Goal: Information Seeking & Learning: Compare options

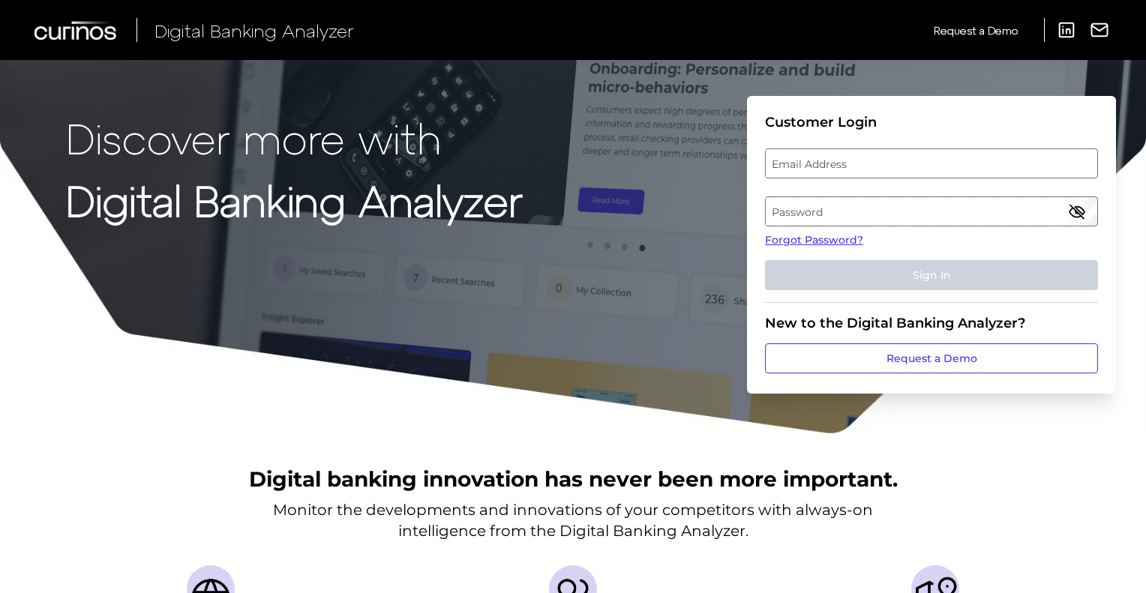
click at [840, 157] on label "Email Address" at bounding box center [931, 163] width 331 height 27
click at [840, 157] on input "email" at bounding box center [931, 163] width 333 height 30
type input "[EMAIL_ADDRESS][DOMAIN_NAME]"
click at [800, 207] on label "Password" at bounding box center [931, 211] width 331 height 27
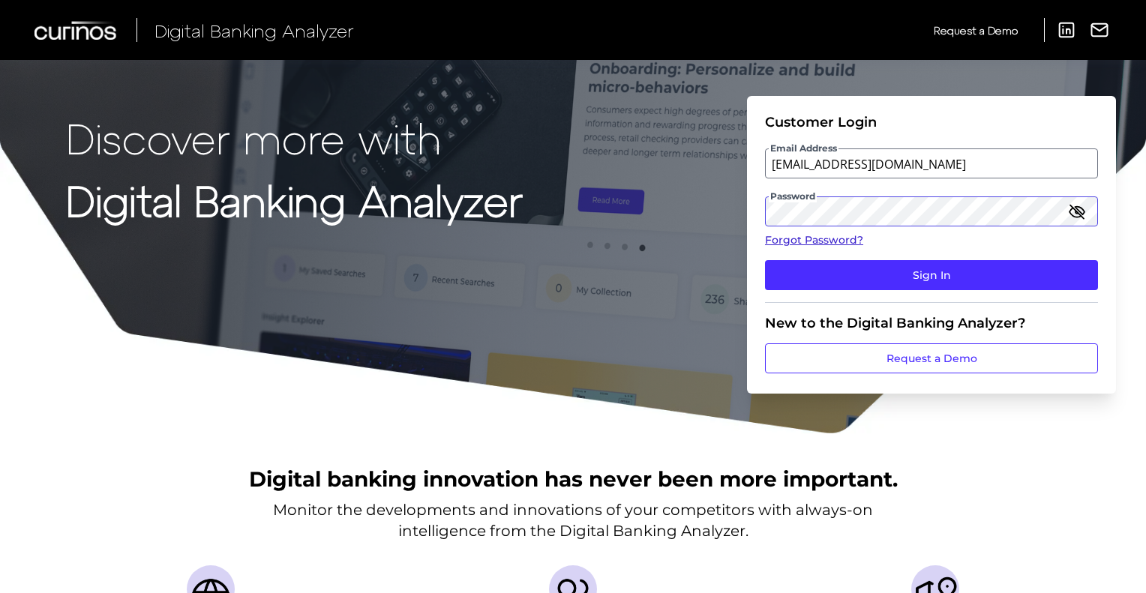
click at [765, 260] on button "Sign In" at bounding box center [931, 275] width 333 height 30
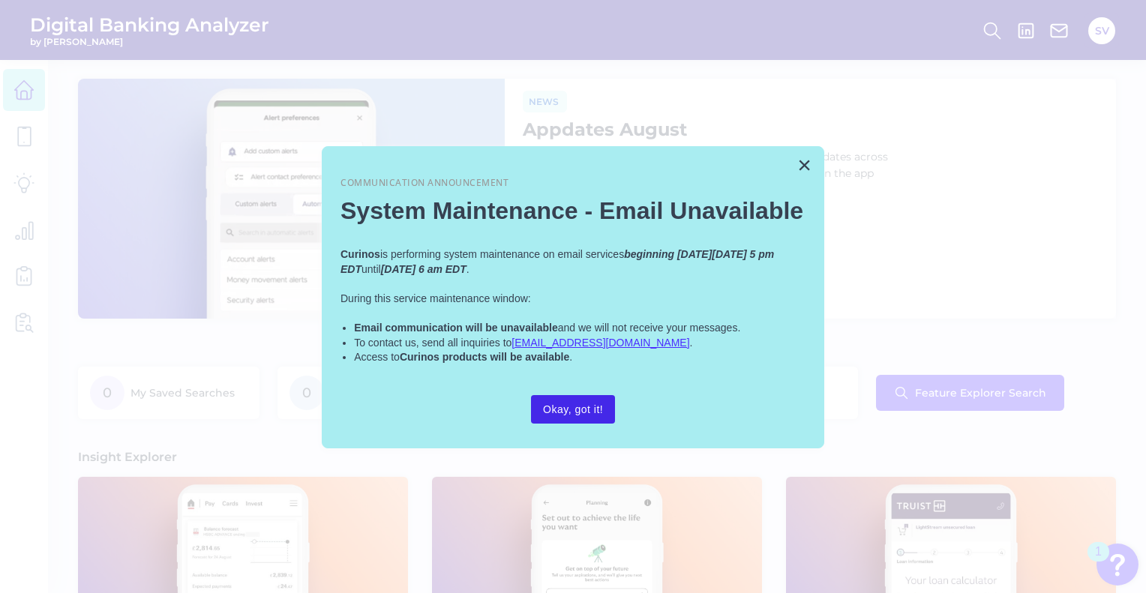
click at [585, 416] on button "Okay, got it!" at bounding box center [573, 409] width 84 height 28
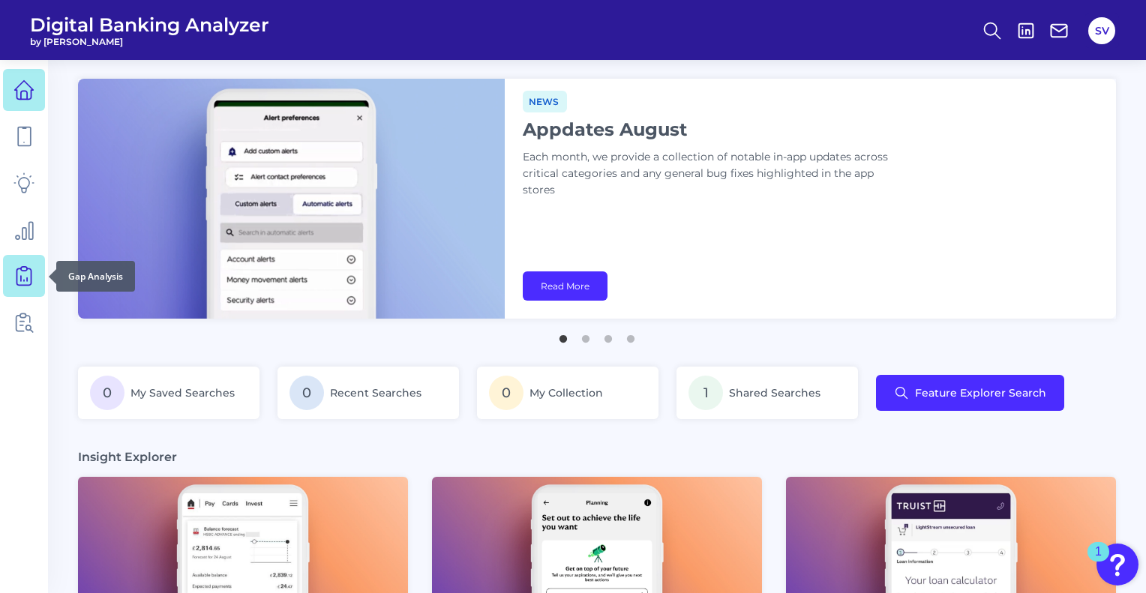
click at [27, 274] on icon at bounding box center [23, 275] width 21 height 21
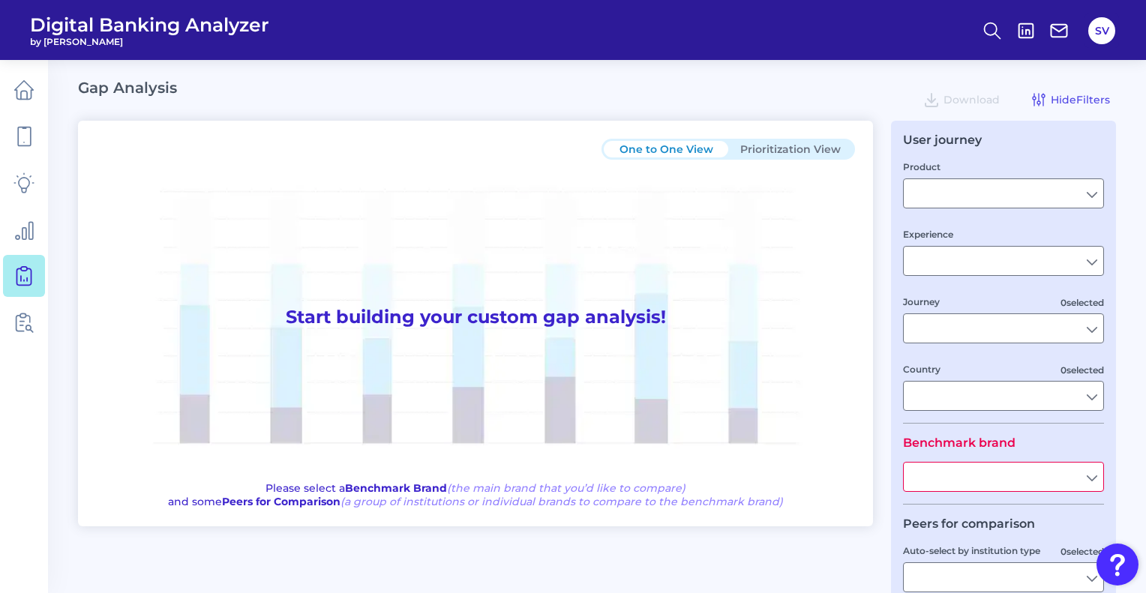
type input "Checking / Current Account"
type input "Mobile Servicing"
type input "Pre-Login Area, New Customer Onboarding, Login & Authentication, Accounts and t…"
type input "[GEOGRAPHIC_DATA]"
type input "All Select individual brands"
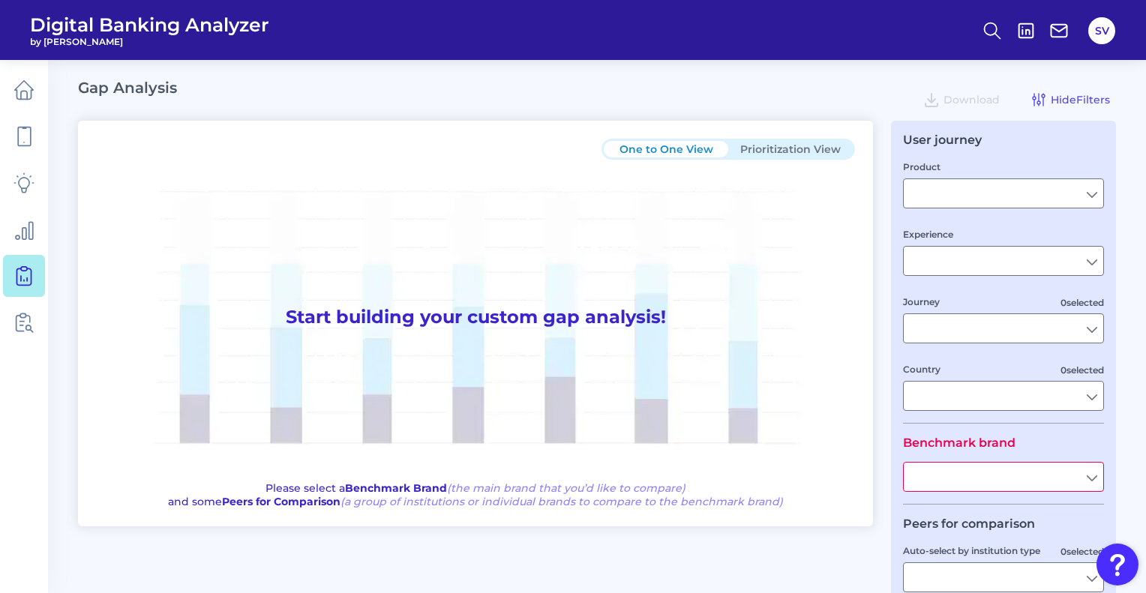
type input "All Countries"
type input "All Journeys"
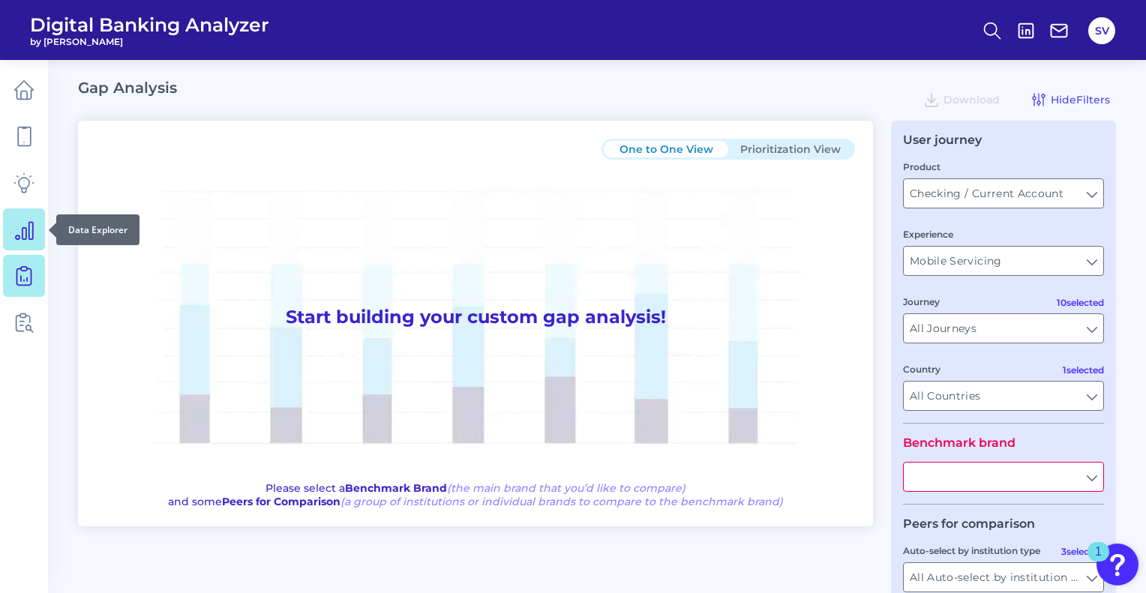
click at [20, 229] on icon at bounding box center [23, 229] width 21 height 21
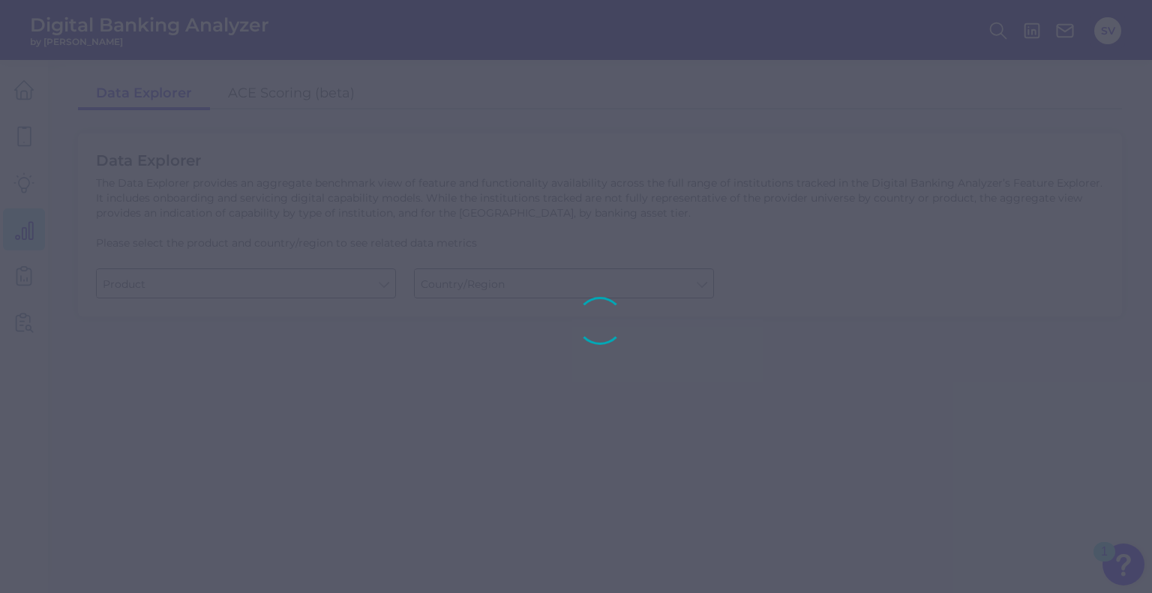
type input "Checking / Current Account"
type input "[GEOGRAPHIC_DATA]"
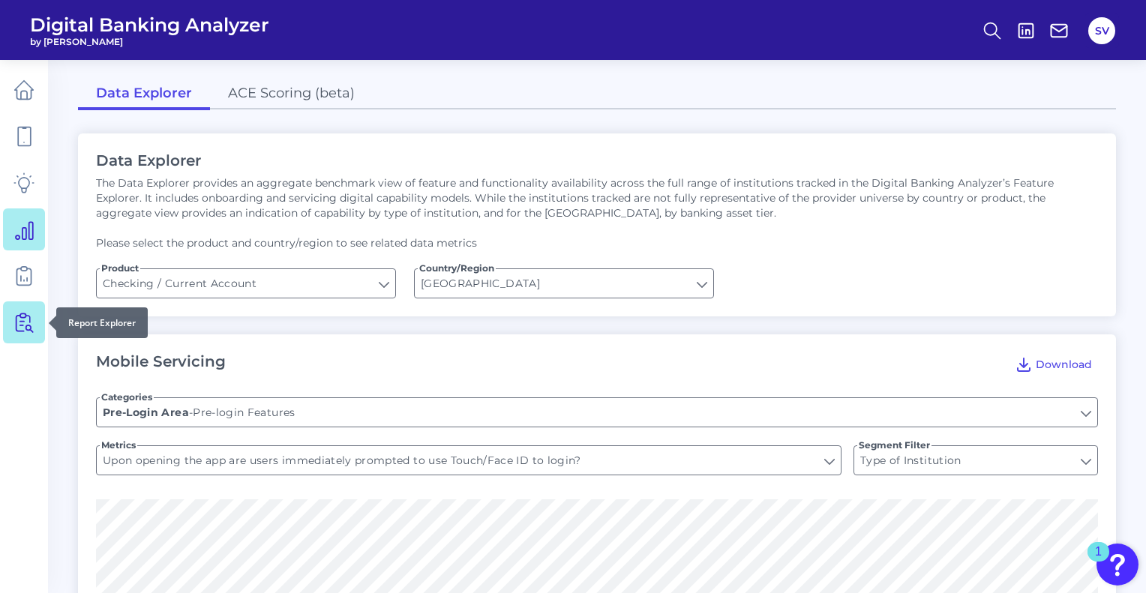
click at [24, 319] on icon at bounding box center [23, 322] width 21 height 21
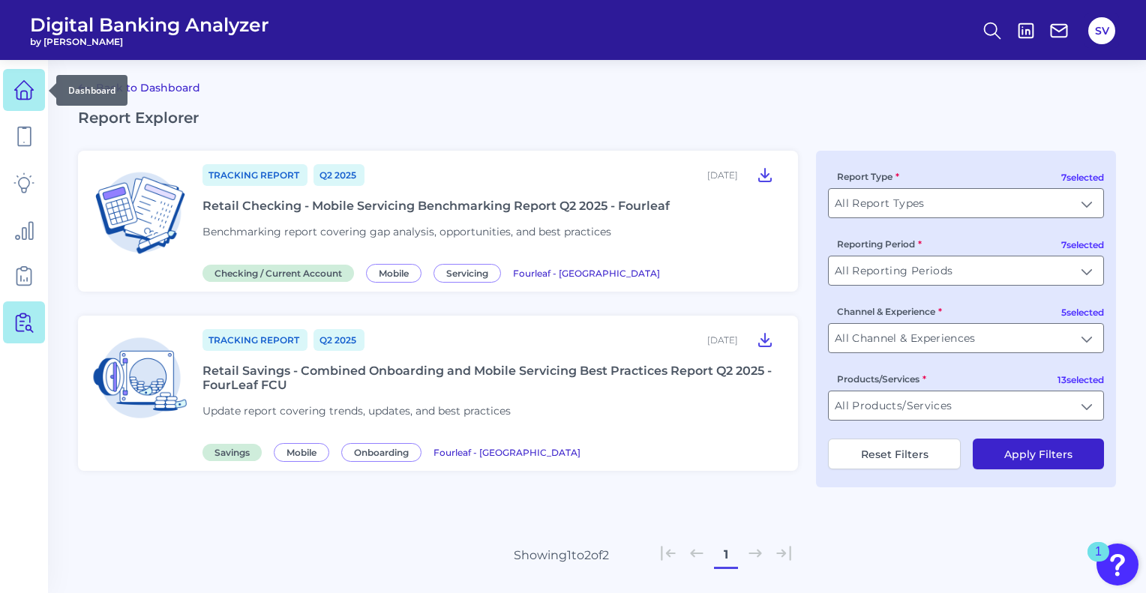
click at [28, 95] on icon at bounding box center [23, 89] width 21 height 21
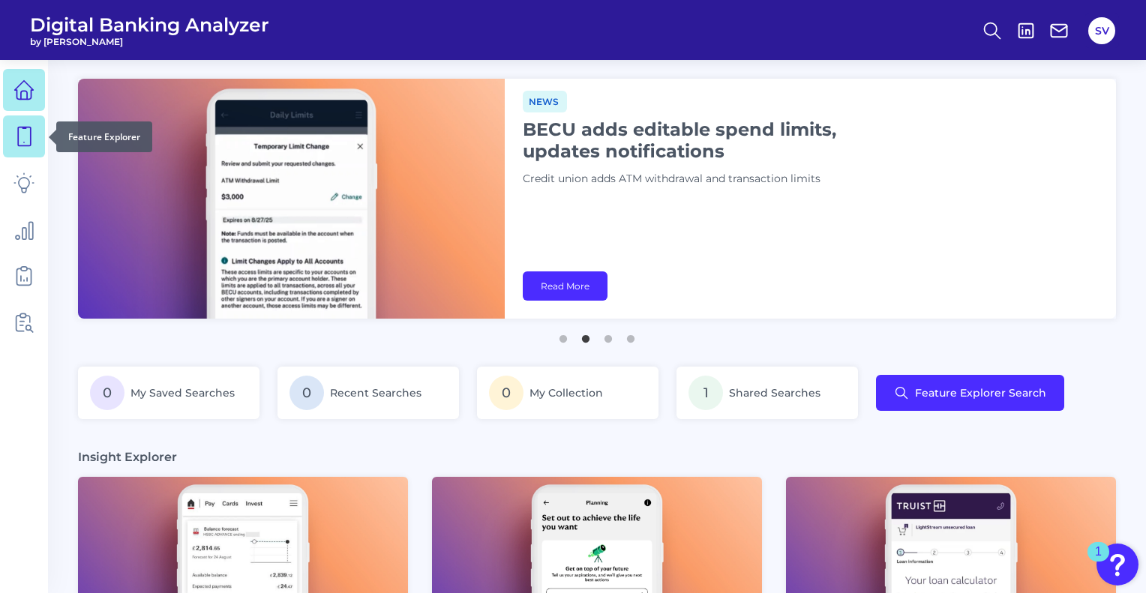
click at [18, 145] on icon at bounding box center [24, 136] width 13 height 19
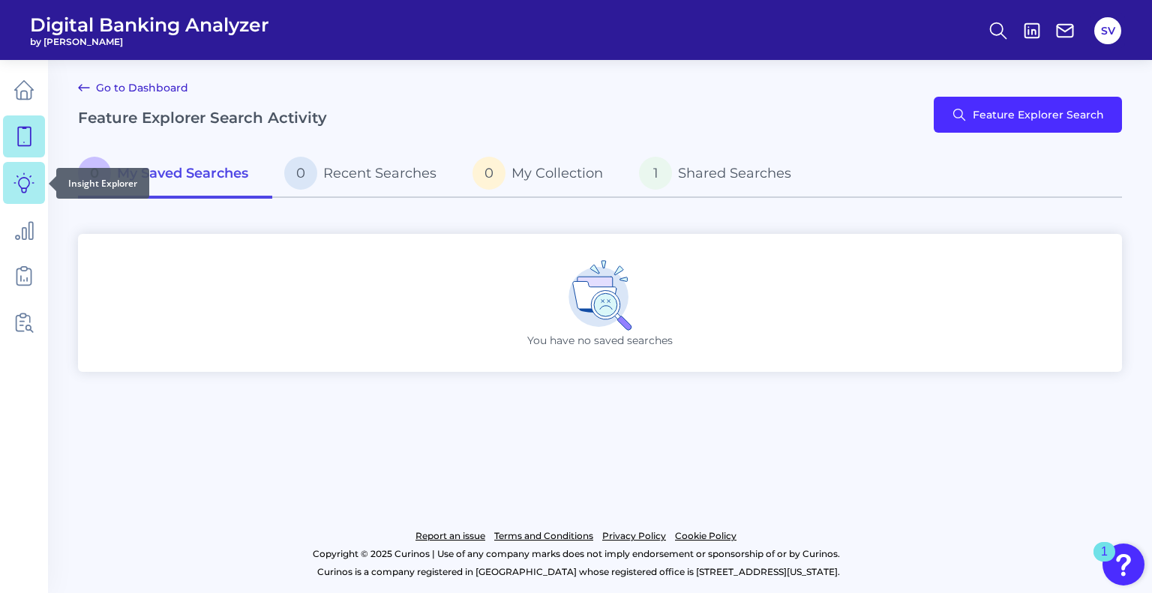
click at [22, 180] on icon at bounding box center [23, 182] width 21 height 21
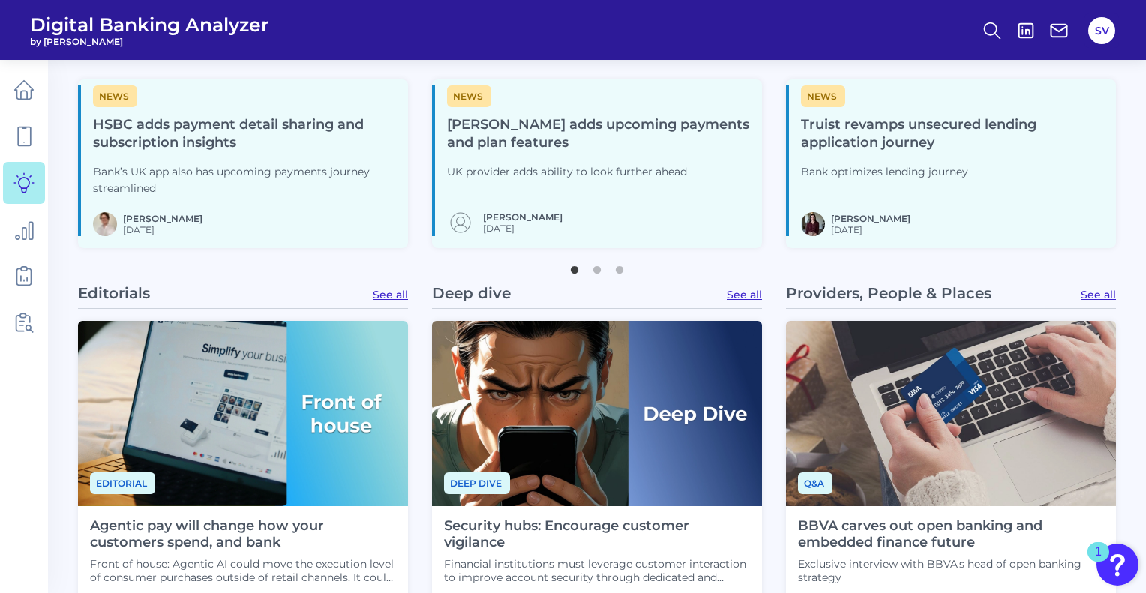
scroll to position [723, 0]
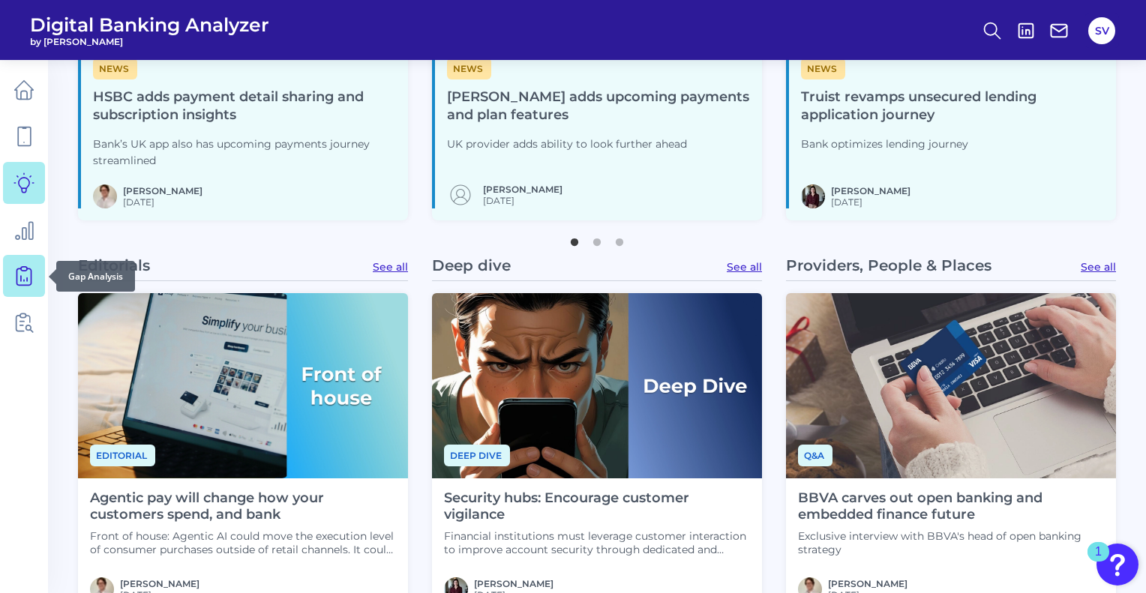
click at [25, 280] on icon at bounding box center [23, 275] width 21 height 21
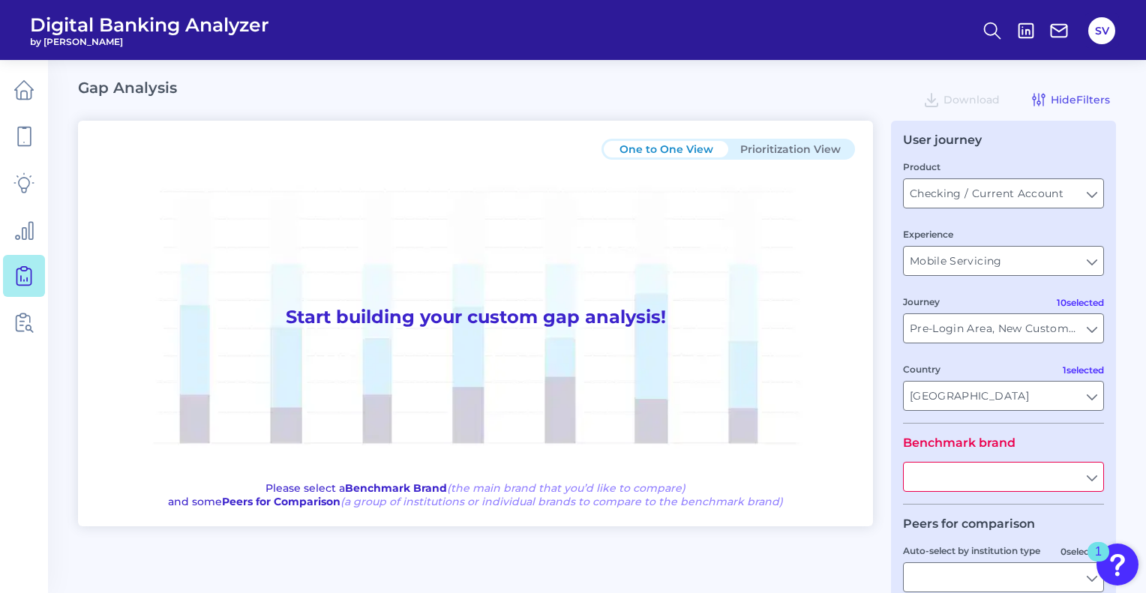
type input "All Journeys"
type input "All Countries"
click at [779, 144] on button "Prioritization View" at bounding box center [790, 149] width 124 height 16
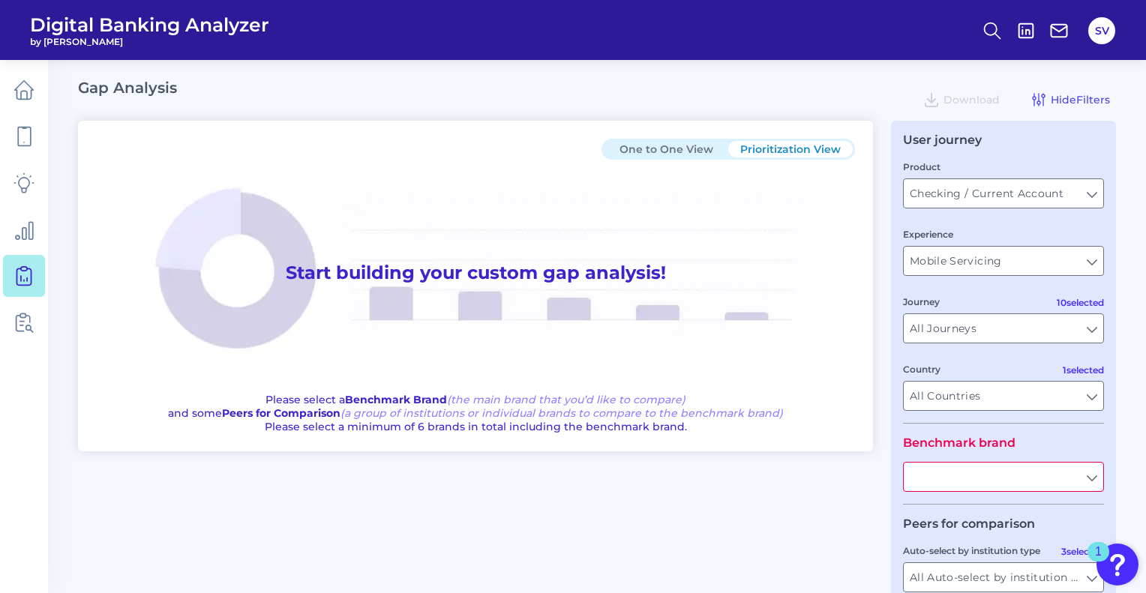
click at [649, 143] on button "One to One View" at bounding box center [666, 149] width 124 height 16
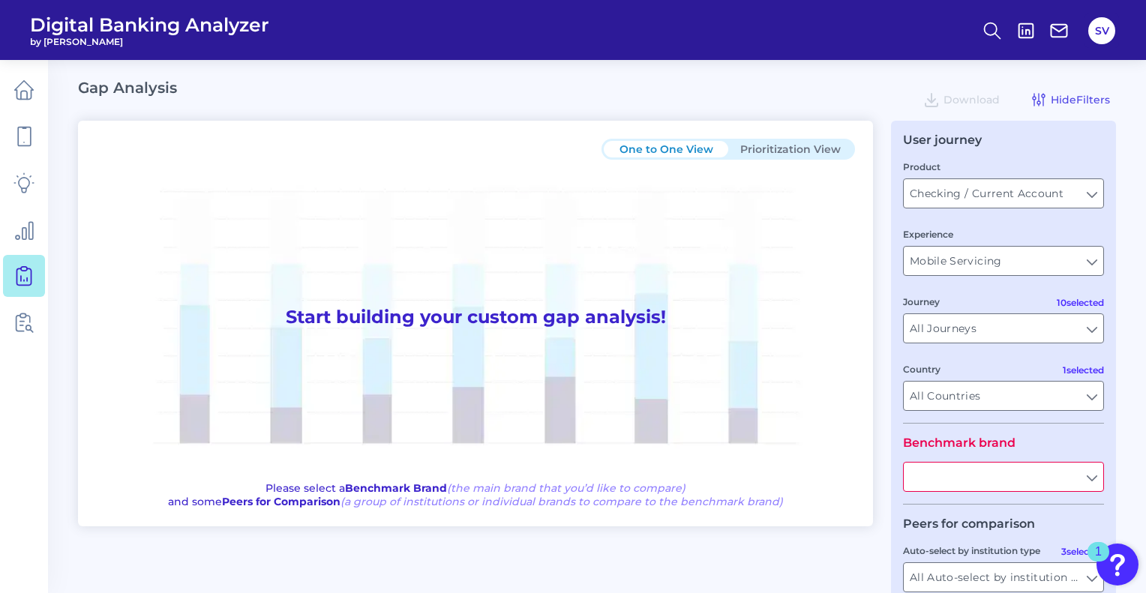
click at [813, 152] on button "Prioritization View" at bounding box center [790, 149] width 124 height 16
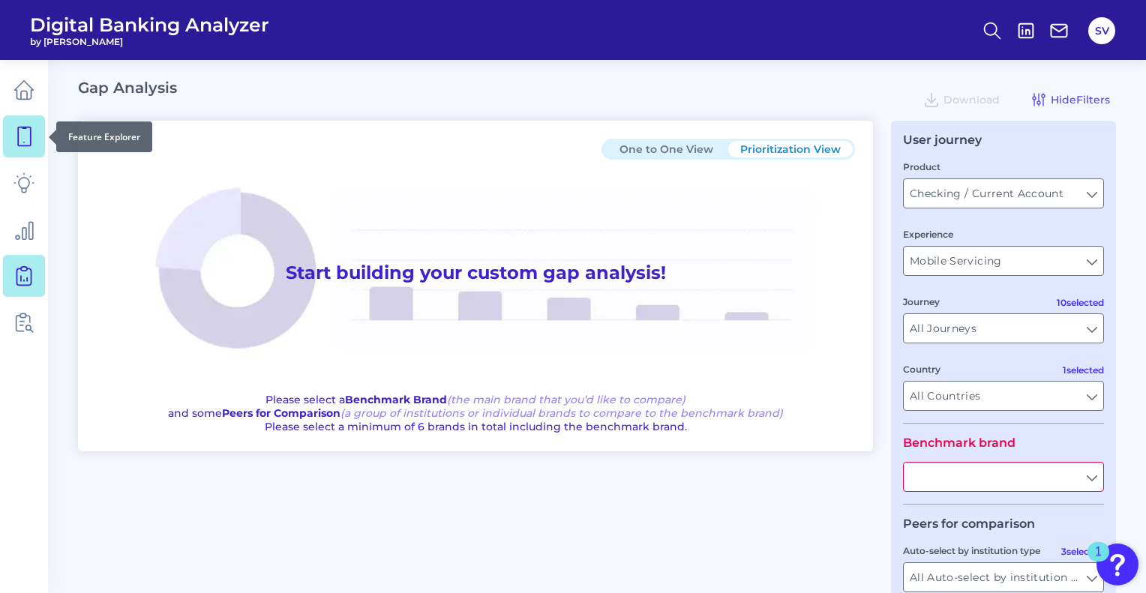
click at [24, 129] on icon at bounding box center [23, 136] width 21 height 21
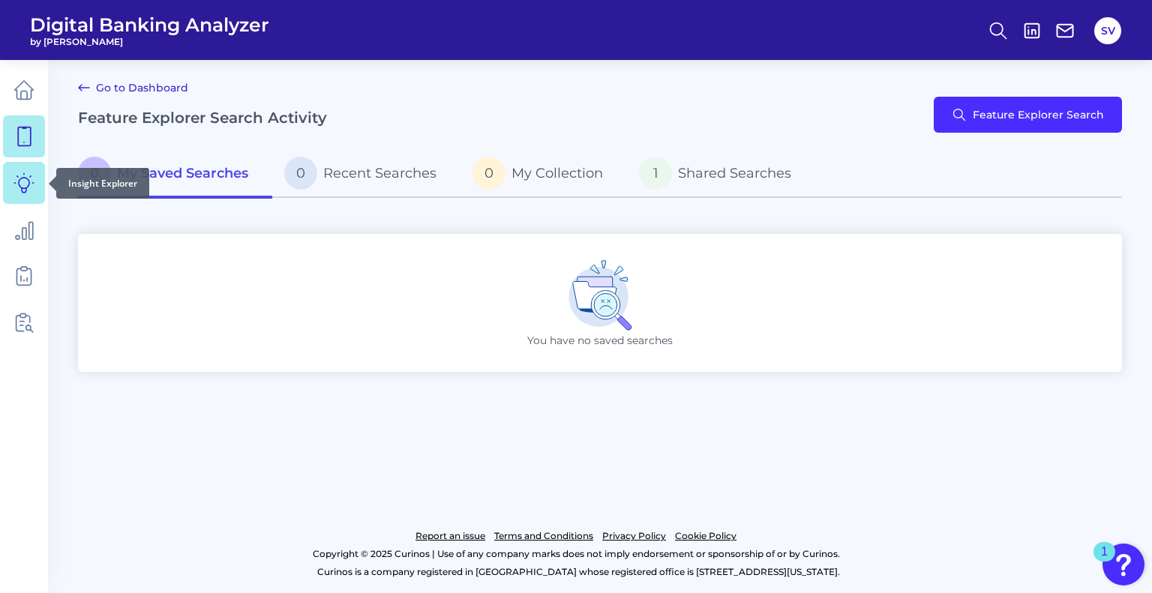
click at [27, 187] on icon at bounding box center [23, 182] width 19 height 19
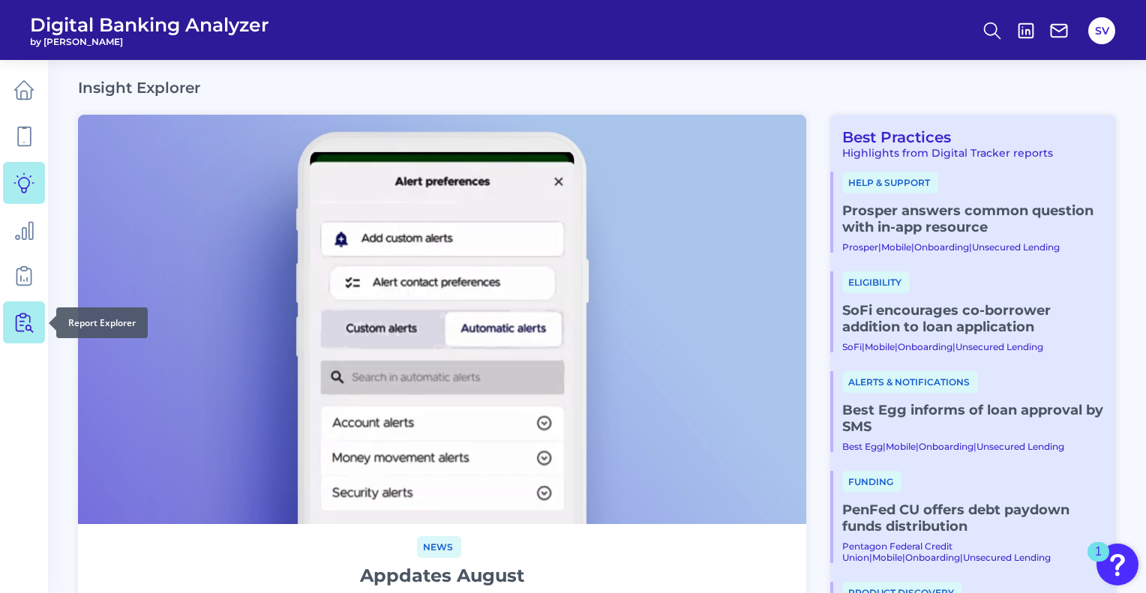
click at [26, 322] on icon at bounding box center [23, 322] width 21 height 21
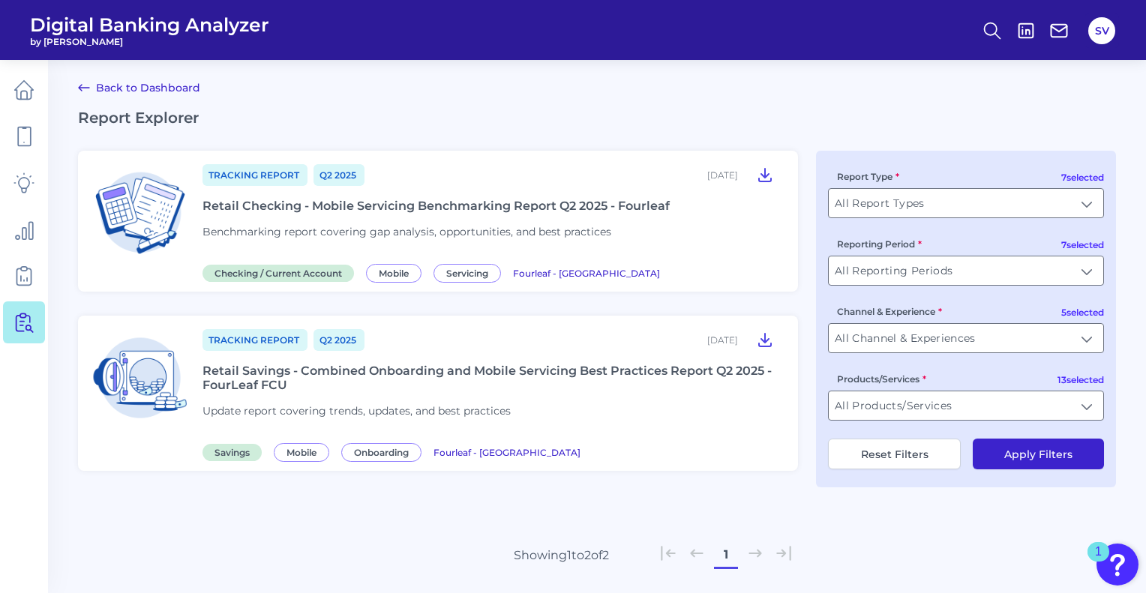
click at [618, 369] on div "Retail Savings - Combined Onboarding and Mobile Servicing Best Practices Report…" at bounding box center [490, 378] width 577 height 28
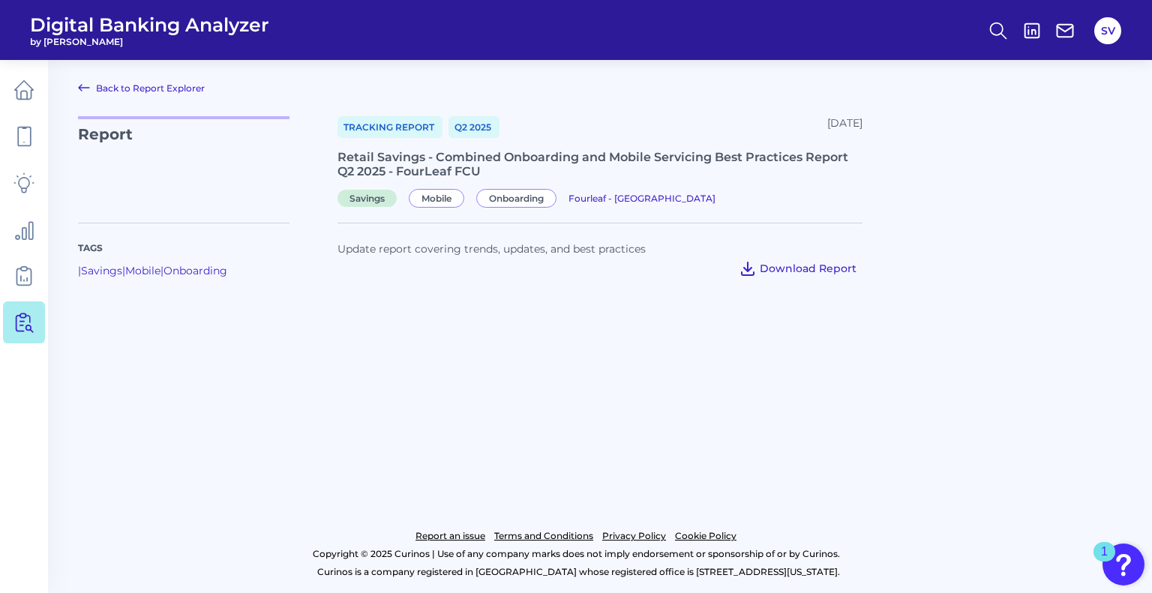
click at [831, 273] on span "Download Report" at bounding box center [808, 268] width 97 height 13
click at [1101, 35] on button "SV" at bounding box center [1107, 30] width 27 height 27
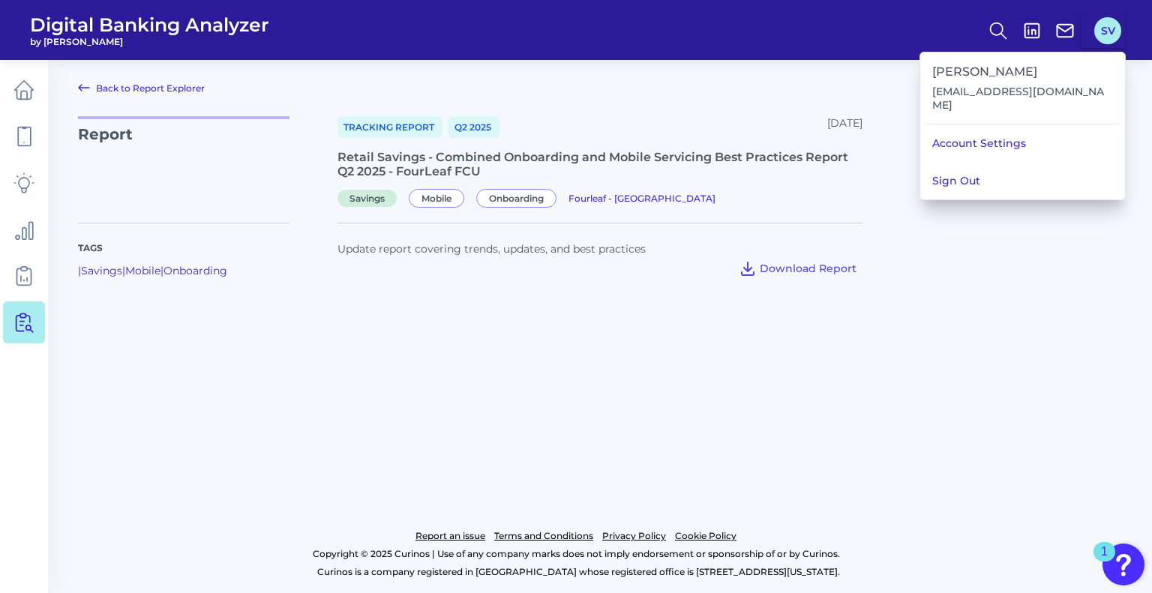
click at [1101, 35] on button "SV" at bounding box center [1107, 30] width 27 height 27
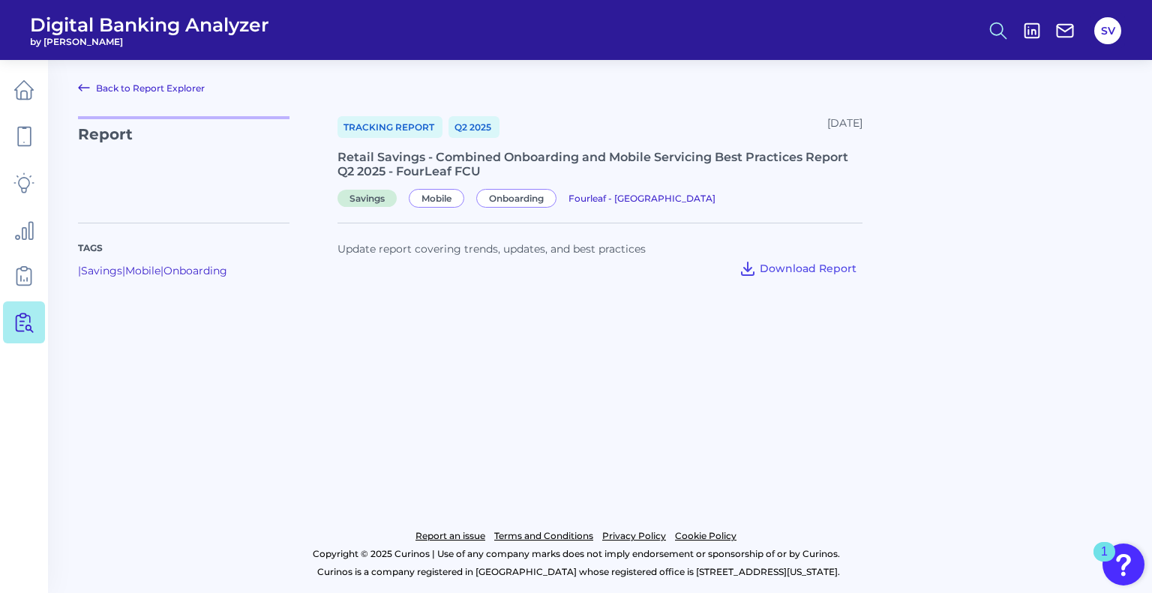
click at [996, 34] on circle at bounding box center [997, 28] width 12 height 12
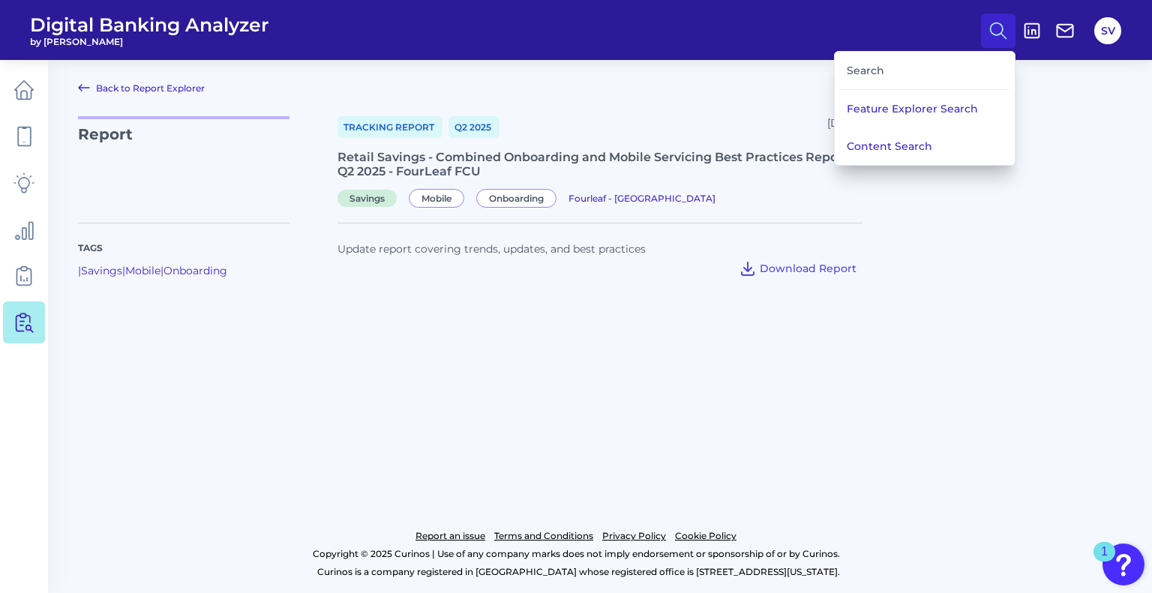
click at [945, 71] on div "Search" at bounding box center [925, 71] width 168 height 38
drag, startPoint x: 895, startPoint y: 71, endPoint x: 876, endPoint y: 67, distance: 19.3
click at [893, 71] on div "Search" at bounding box center [925, 71] width 168 height 38
click at [876, 67] on div "Search" at bounding box center [925, 71] width 168 height 38
click at [906, 147] on button "Content Search" at bounding box center [925, 145] width 180 height 37
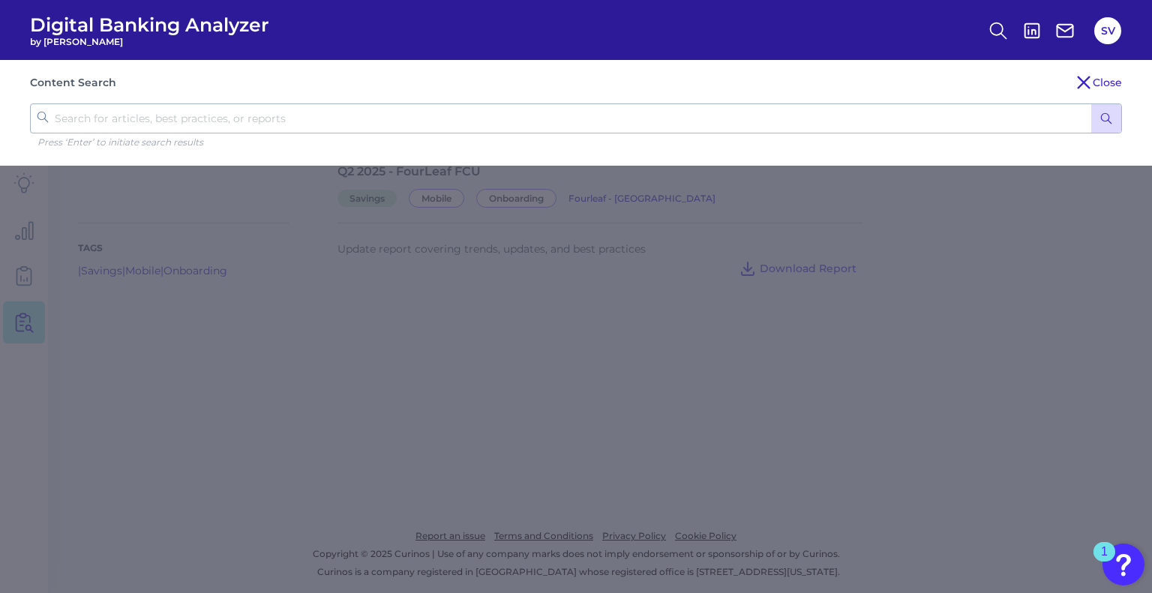
click at [485, 128] on input "text" at bounding box center [576, 118] width 1092 height 30
type input "Gap"
click button "submit" at bounding box center [1106, 118] width 30 height 28
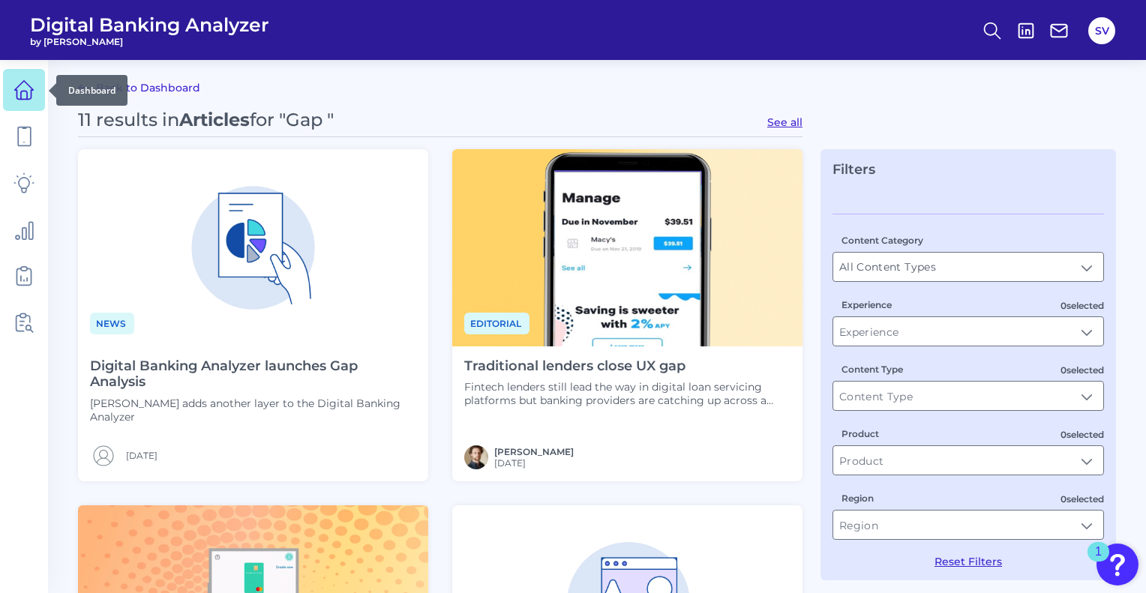
click at [14, 88] on icon at bounding box center [23, 89] width 21 height 21
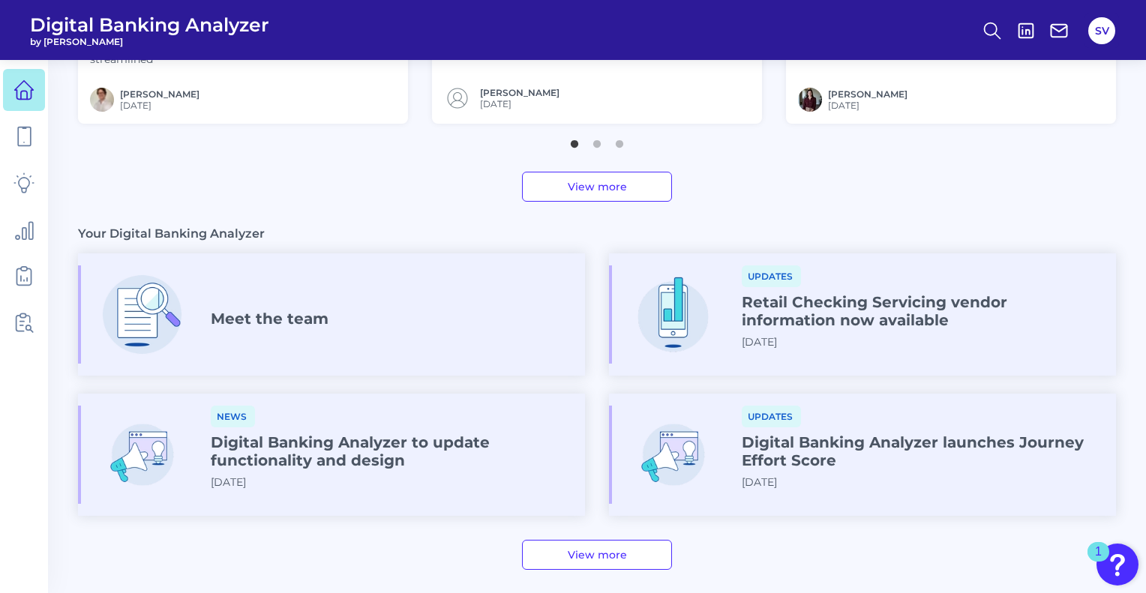
scroll to position [682, 0]
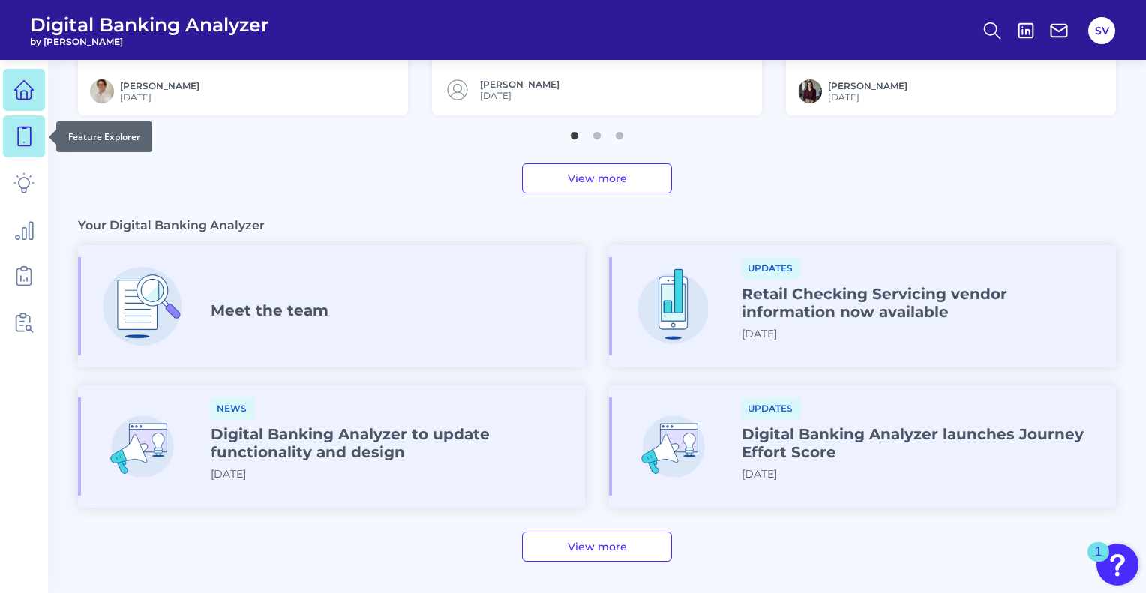
click at [17, 138] on icon at bounding box center [23, 136] width 21 height 21
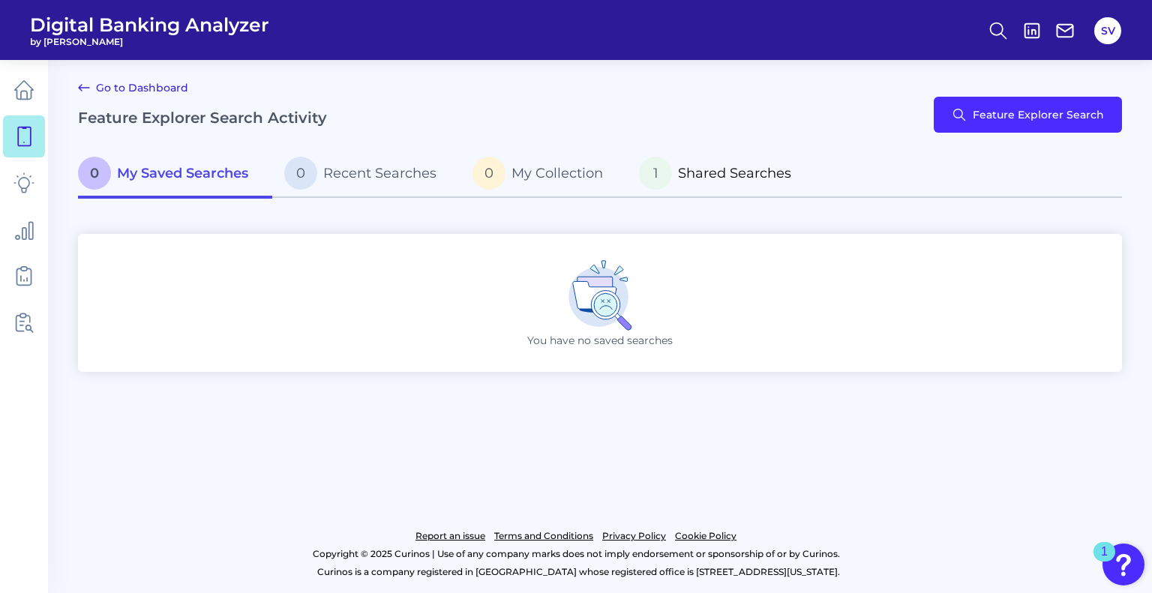
click at [724, 170] on span "Shared Searches" at bounding box center [734, 173] width 113 height 16
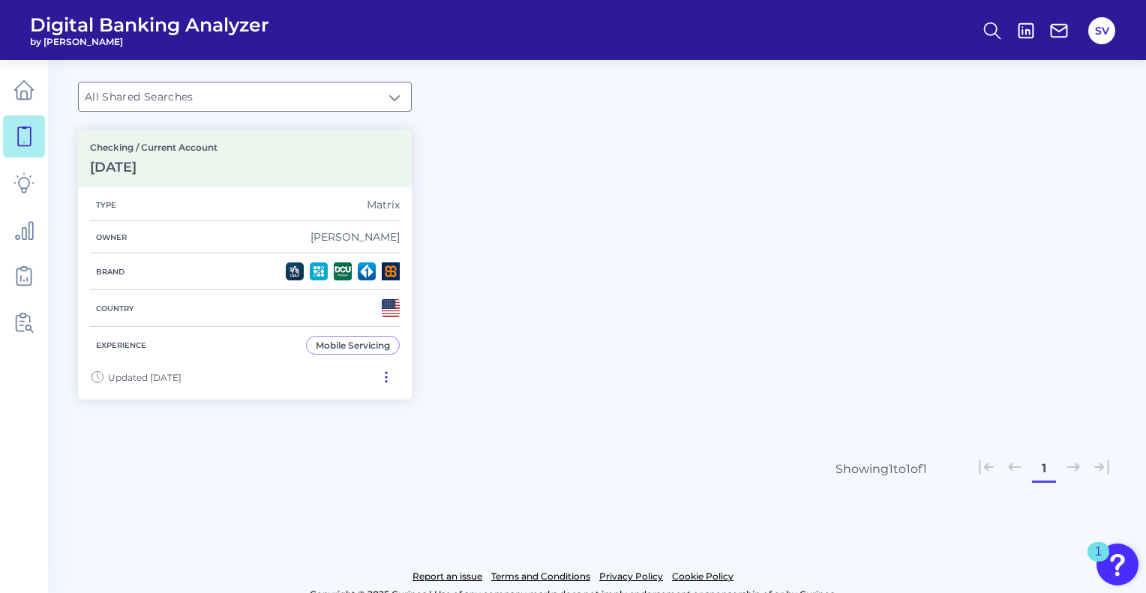
scroll to position [180, 0]
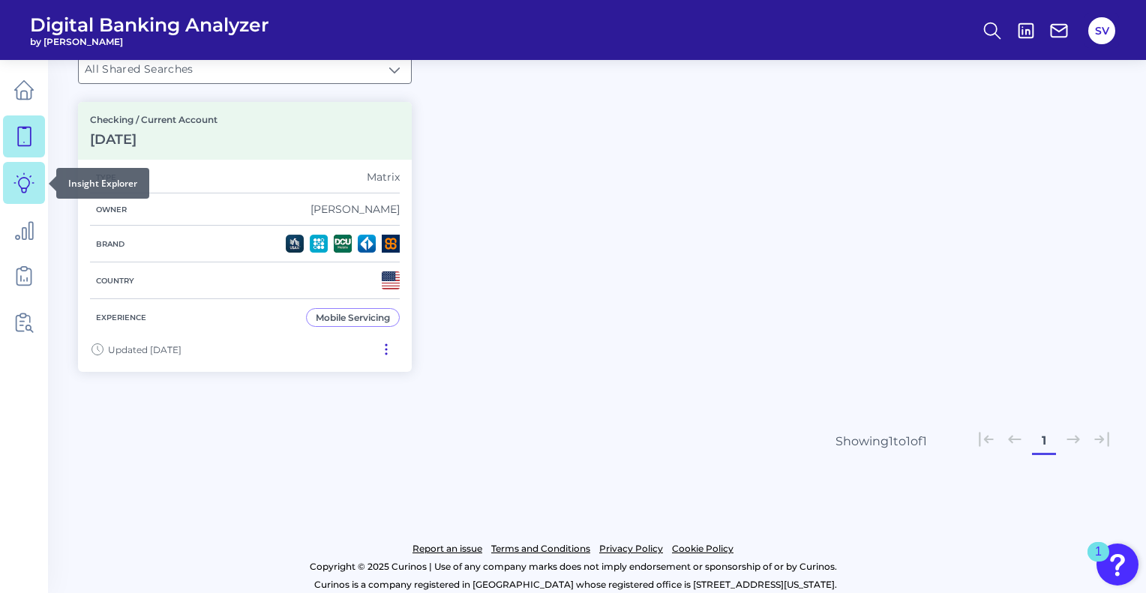
click at [20, 194] on link at bounding box center [24, 183] width 42 height 42
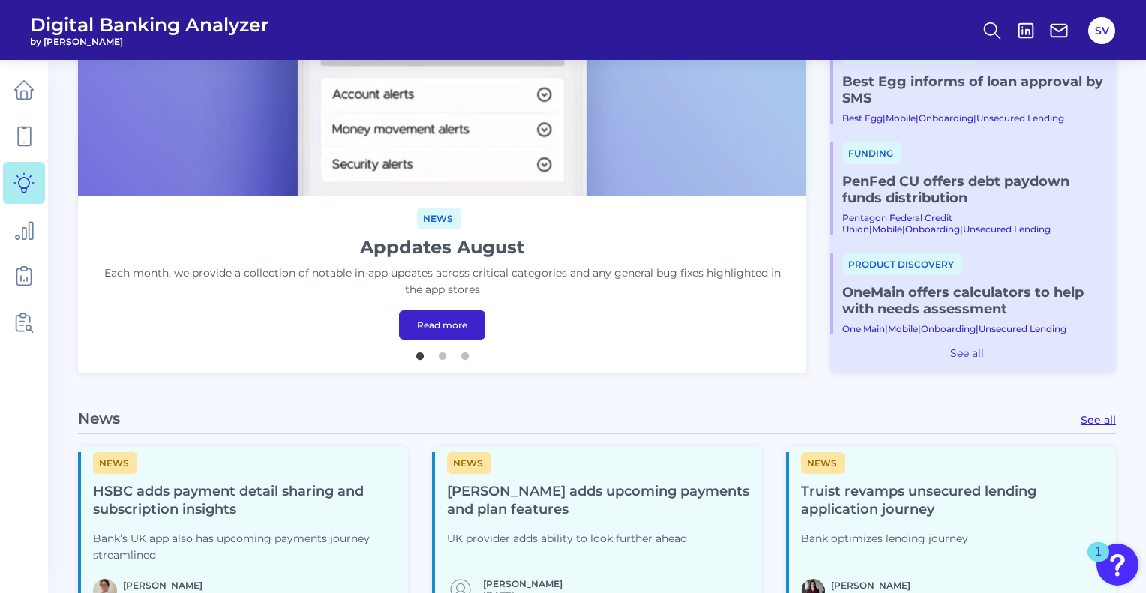
scroll to position [337, 0]
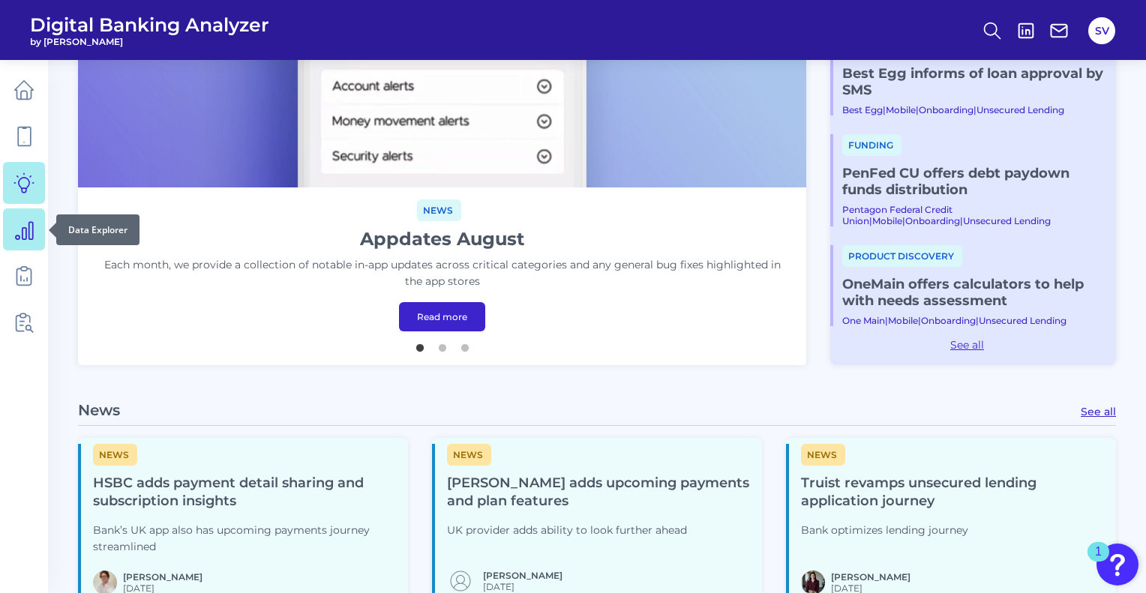
click at [30, 230] on icon at bounding box center [23, 229] width 21 height 21
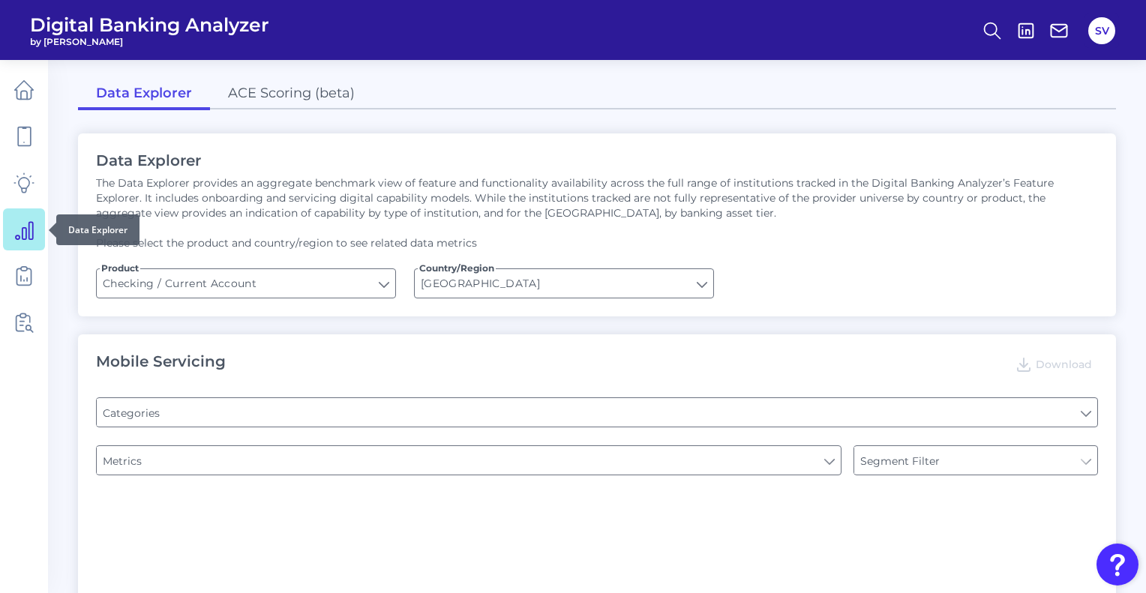
type input "Type of Institution"
type input "Pre-login Features"
type input "Channel"
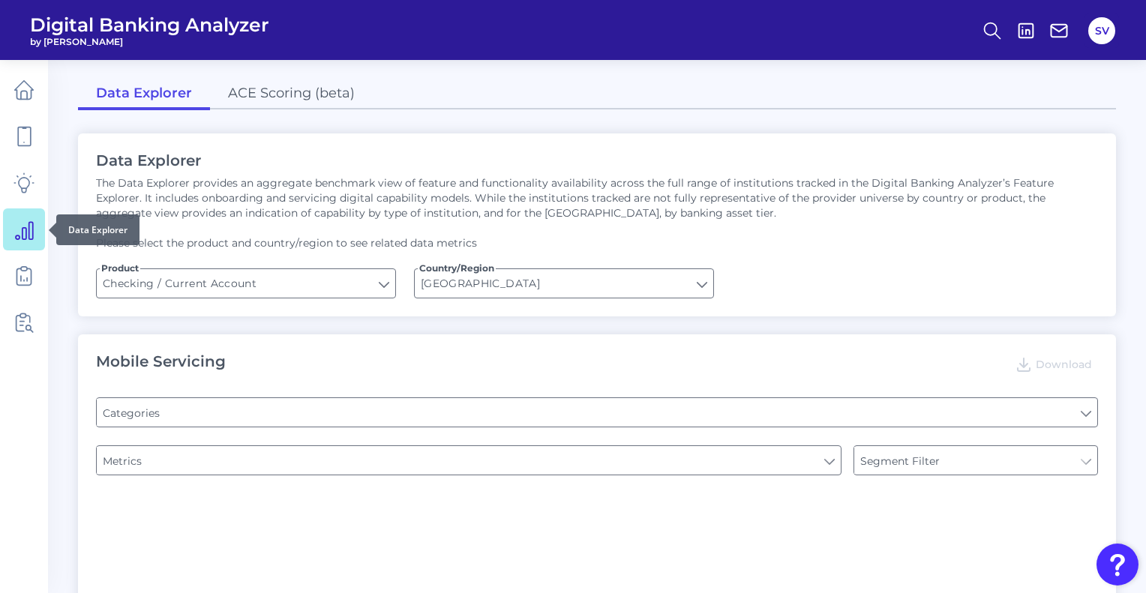
type input "Online Banking Registration"
type input "Upon opening the app are users immediately prompted to use Touch/Face ID to log…"
type input "END-TO-END JOURNEY: Can you apply for the PRODUCT as a new to brand customer on…"
type input "Can you register for online banking?"
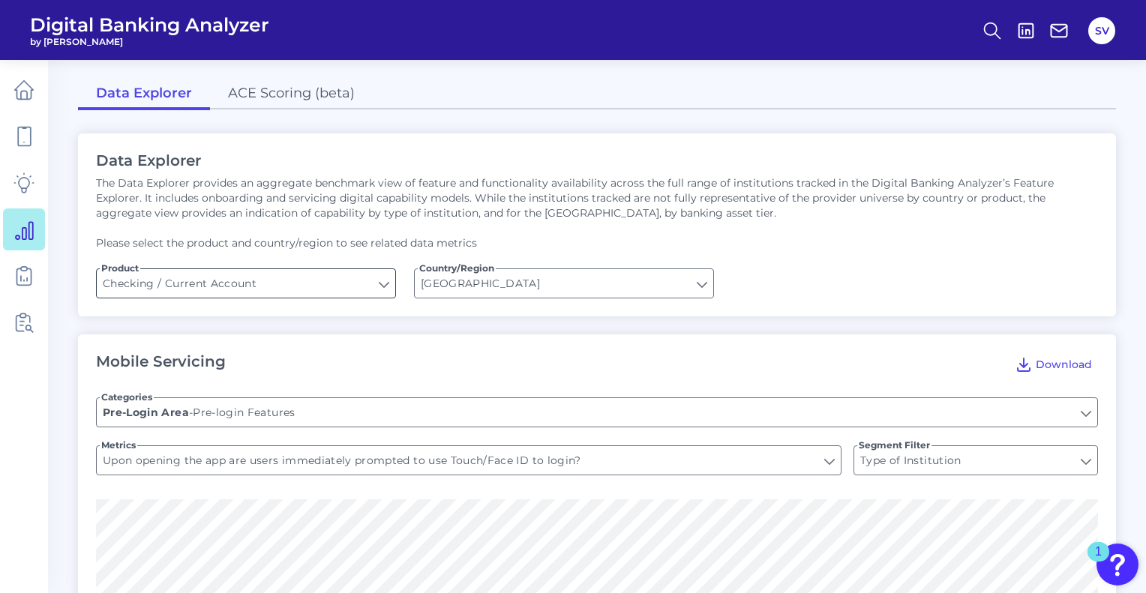
click at [385, 291] on input "Checking / Current Account" at bounding box center [246, 283] width 298 height 28
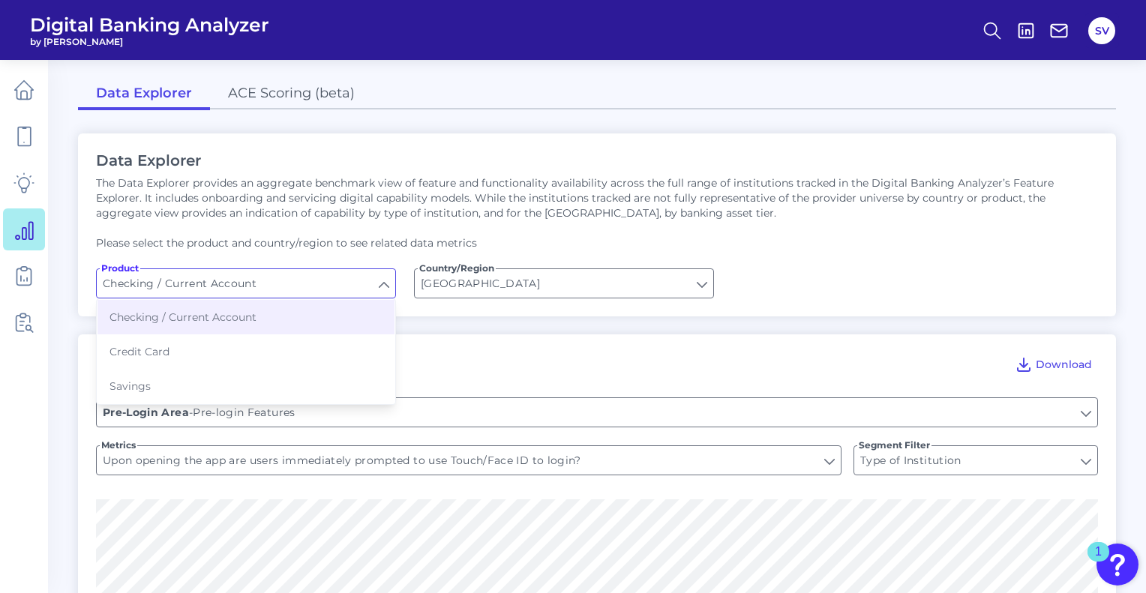
click at [385, 291] on input "Checking / Current Account" at bounding box center [246, 283] width 298 height 28
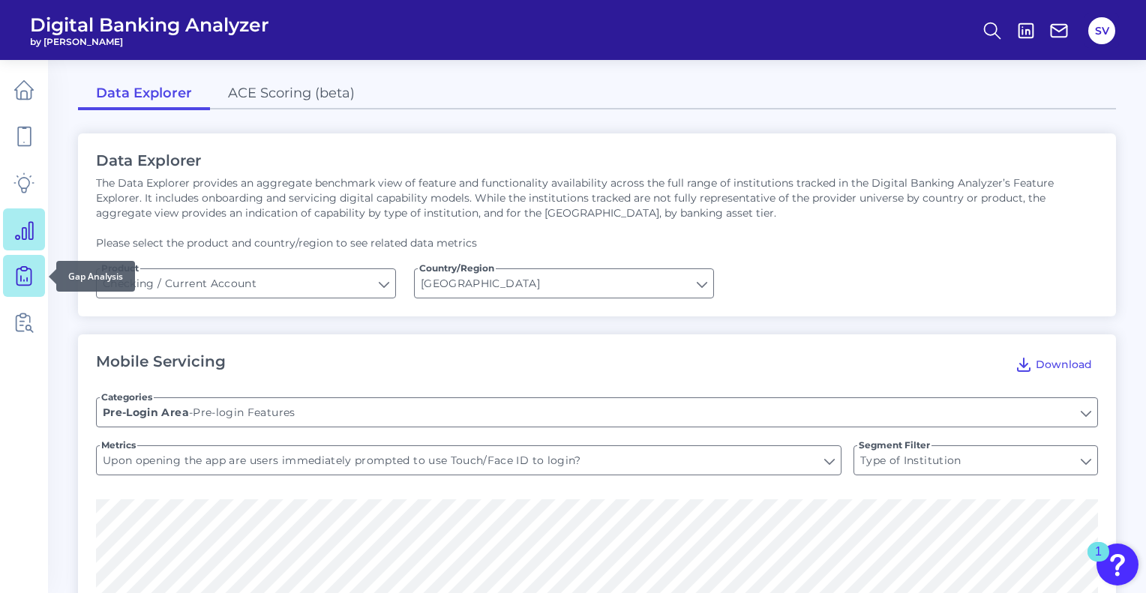
click at [23, 272] on icon at bounding box center [23, 275] width 21 height 21
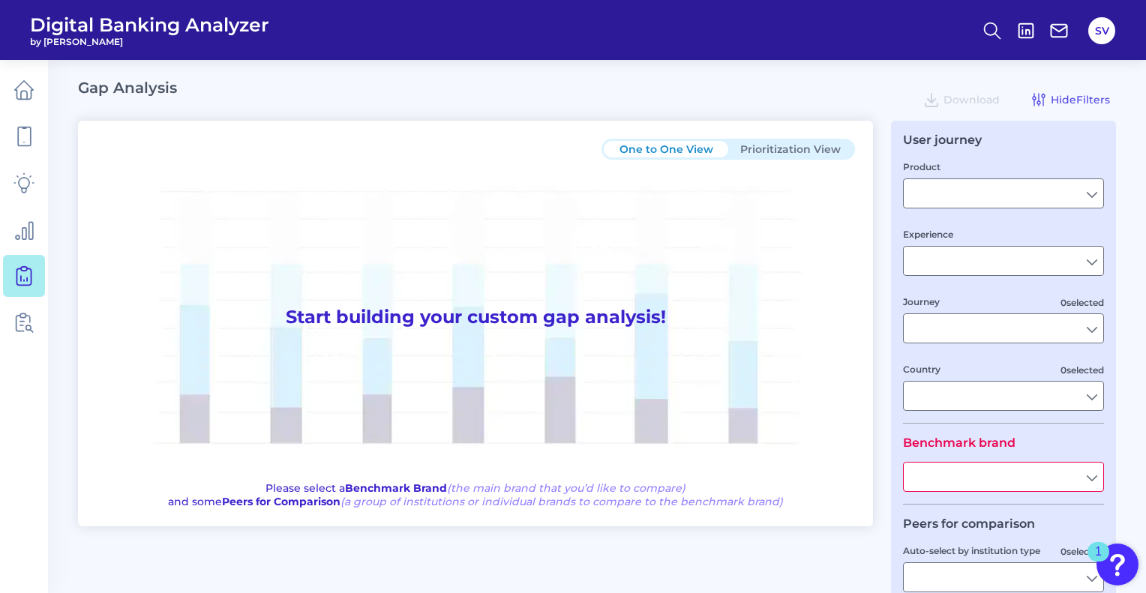
type input "Checking / Current Account"
type input "Mobile Servicing"
type input "Pre-Login Area, New Customer Onboarding, Login & Authentication, Accounts and t…"
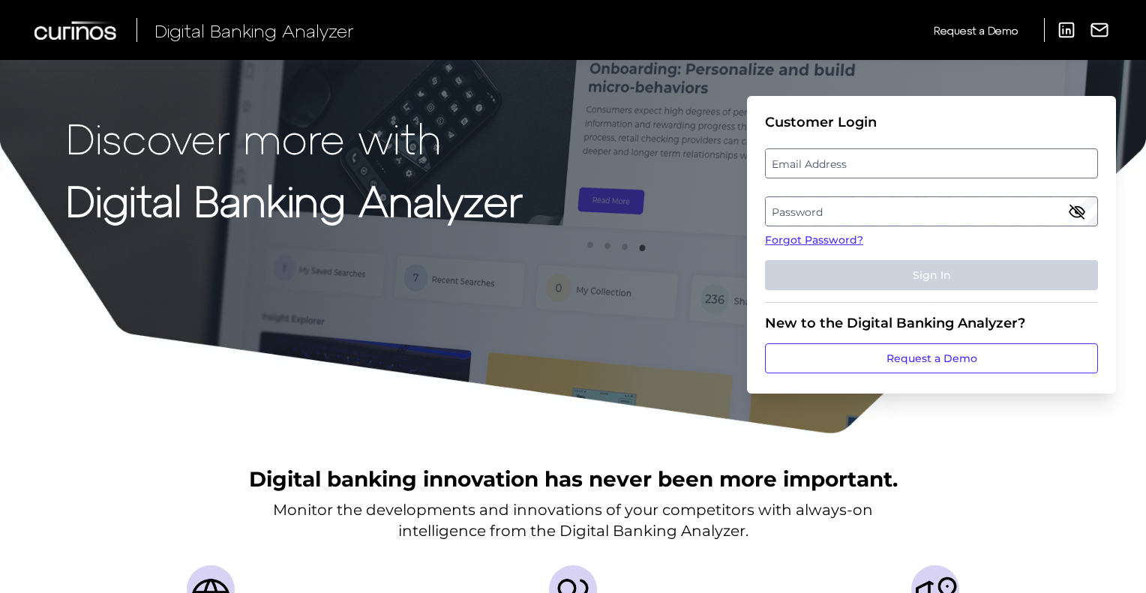
click at [851, 158] on label "Email Address" at bounding box center [931, 163] width 331 height 27
click at [851, 158] on input "email" at bounding box center [931, 163] width 333 height 30
type input "[EMAIL_ADDRESS][DOMAIN_NAME]"
click at [826, 204] on label "Password" at bounding box center [931, 211] width 331 height 27
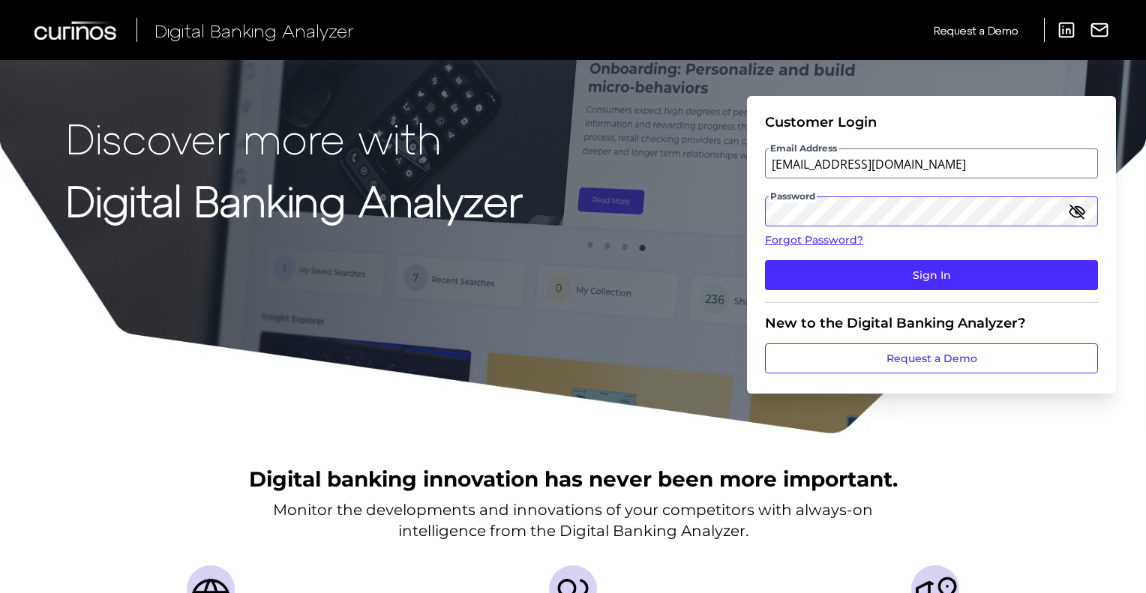
click at [765, 260] on button "Sign In" at bounding box center [931, 275] width 333 height 30
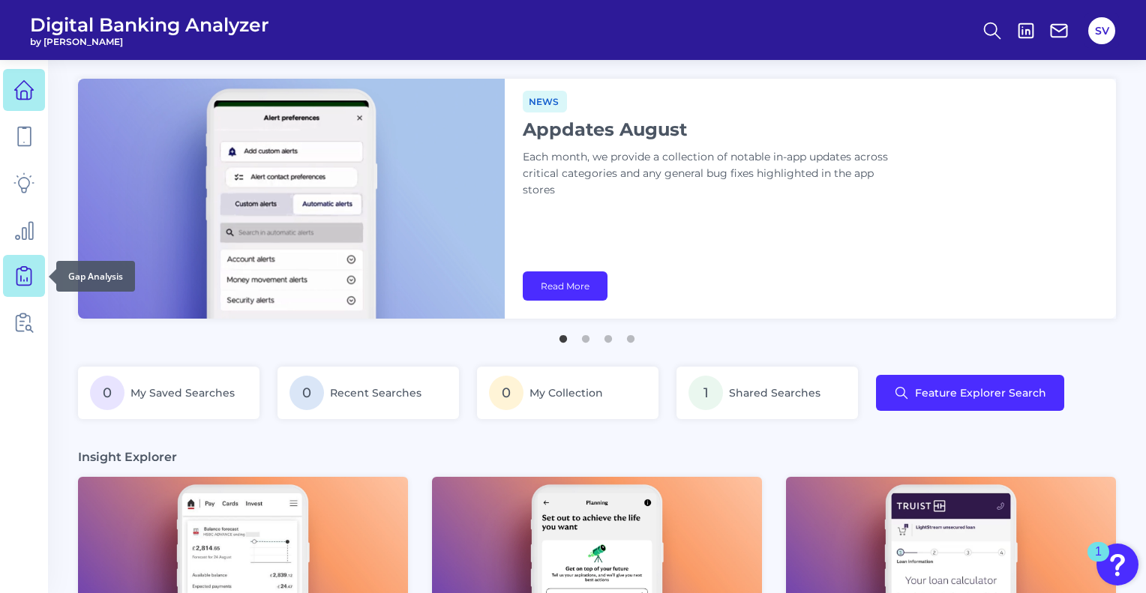
click at [21, 282] on icon at bounding box center [23, 275] width 21 height 21
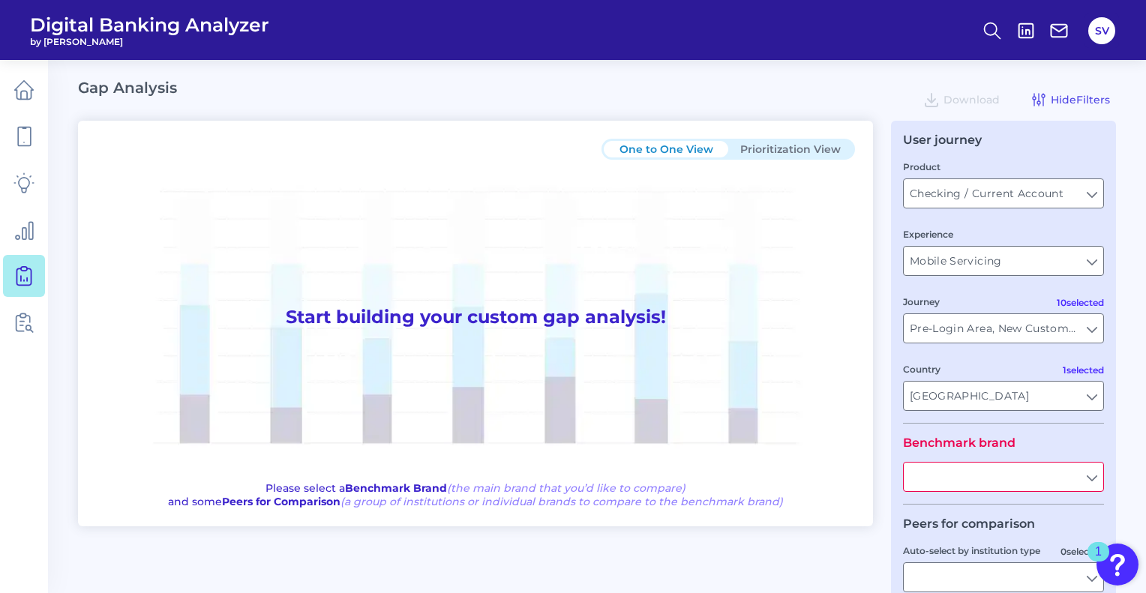
type input "All Countries"
type input "All Journeys"
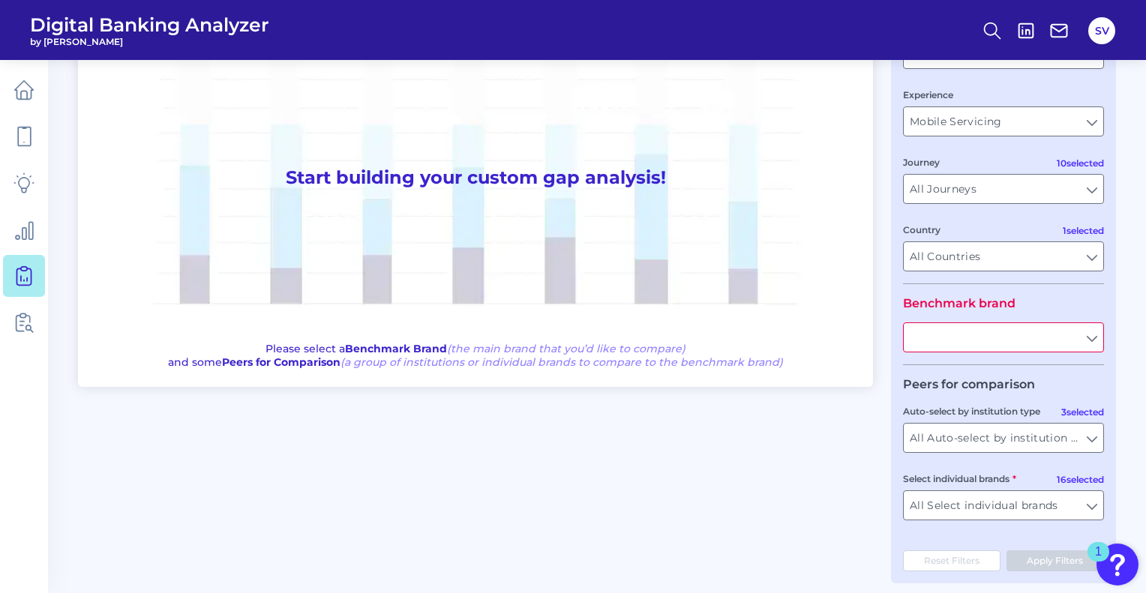
scroll to position [156, 0]
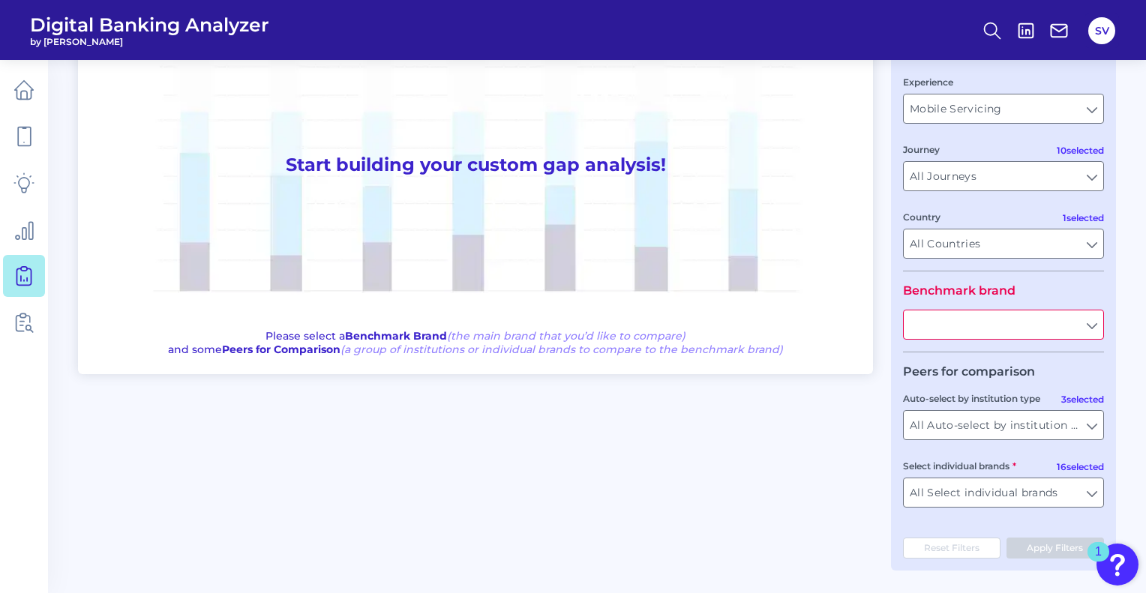
click at [1016, 313] on input "text" at bounding box center [1003, 324] width 199 height 28
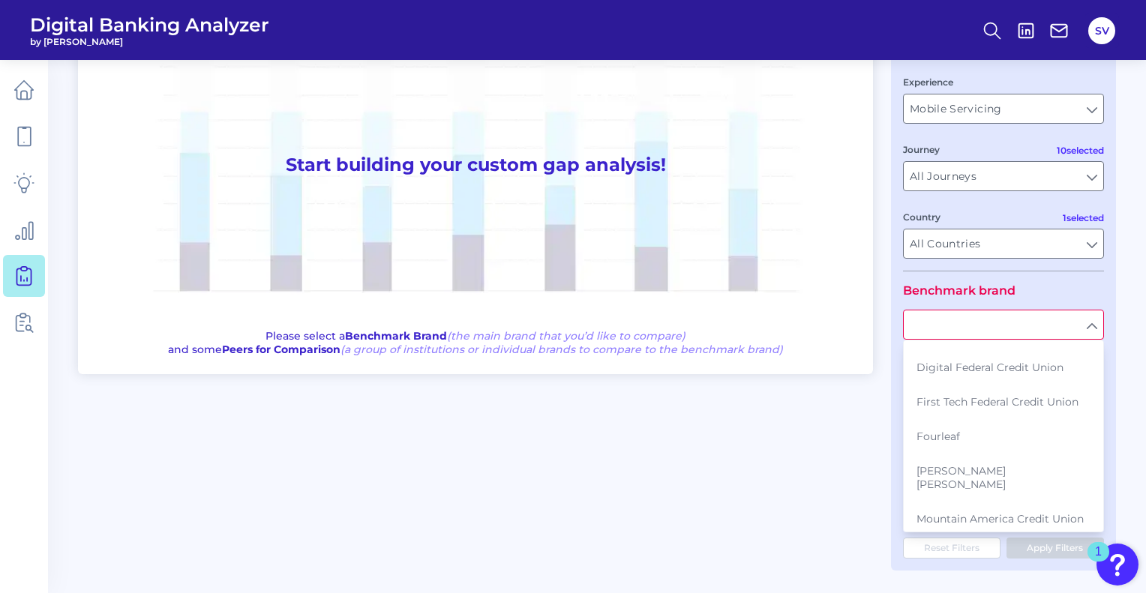
scroll to position [217, 0]
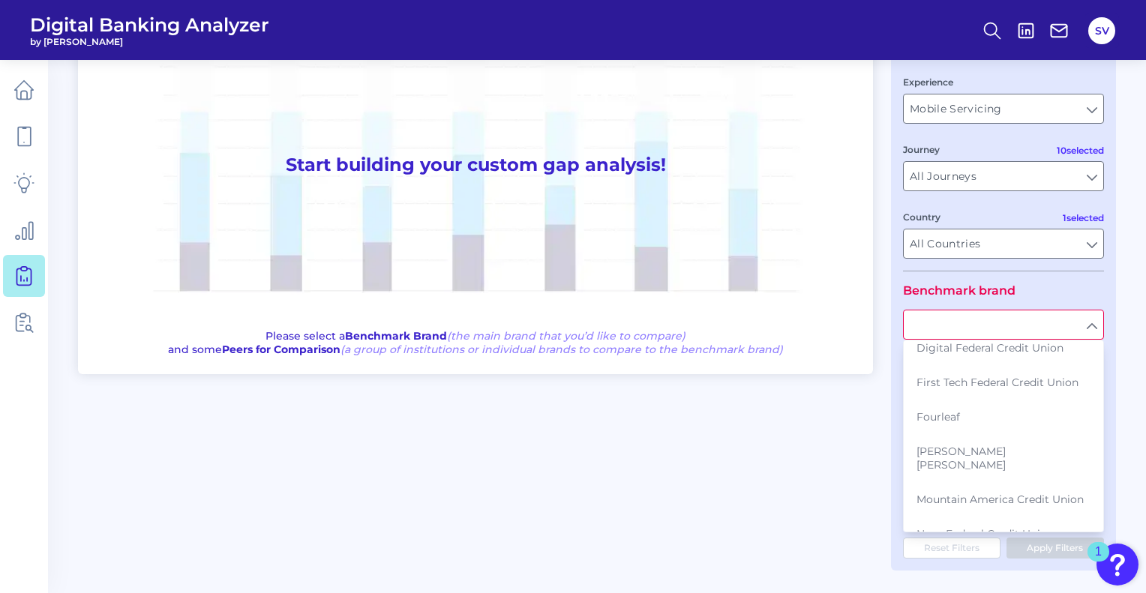
click at [988, 422] on button "Fourleaf" at bounding box center [1003, 417] width 198 height 34
type input "Fourleaf"
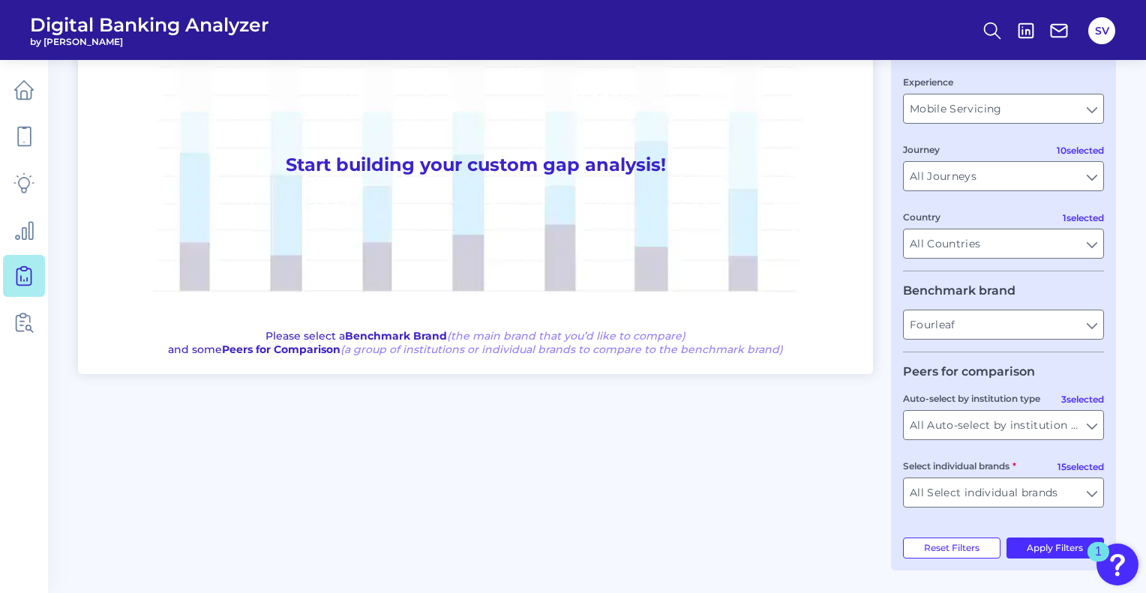
click at [1087, 550] on div "1" at bounding box center [1098, 551] width 22 height 19
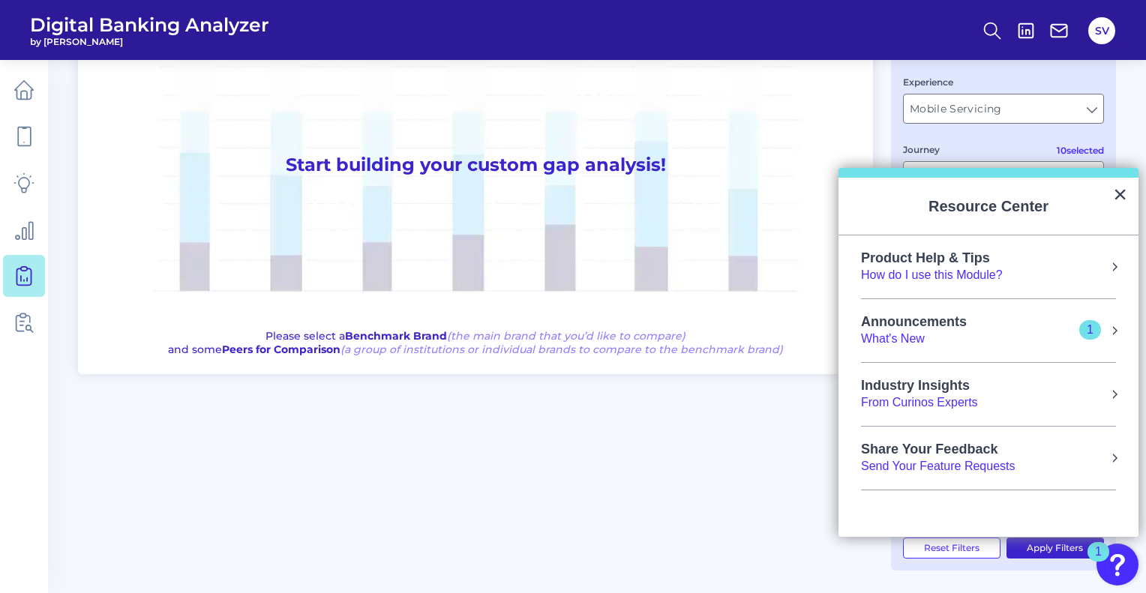
click at [1049, 550] on button "Apply Filters" at bounding box center [1055, 548] width 98 height 21
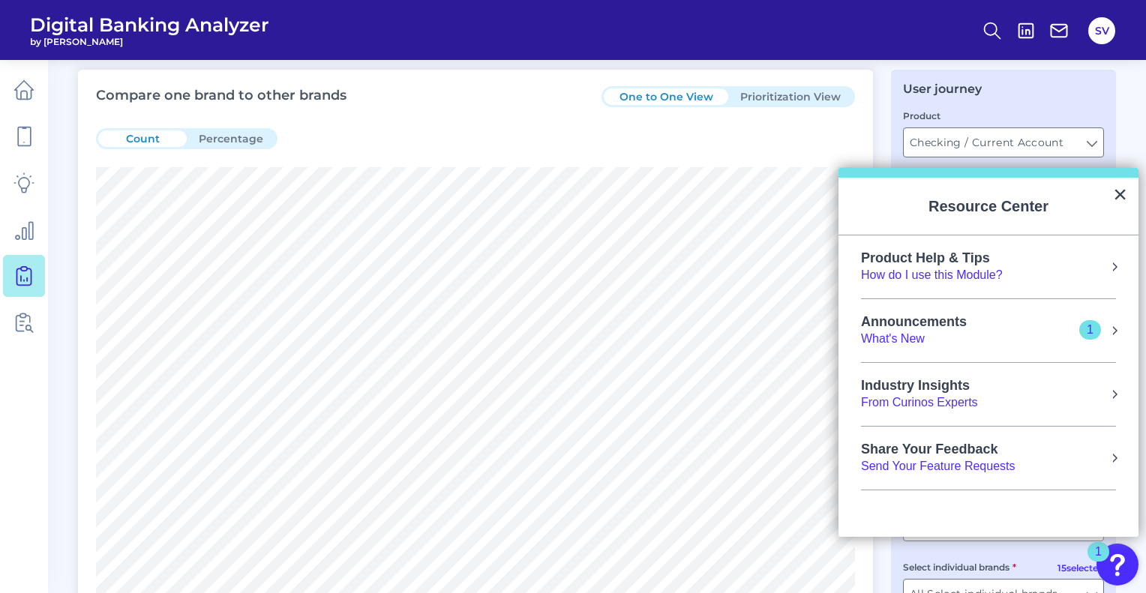
scroll to position [44, 0]
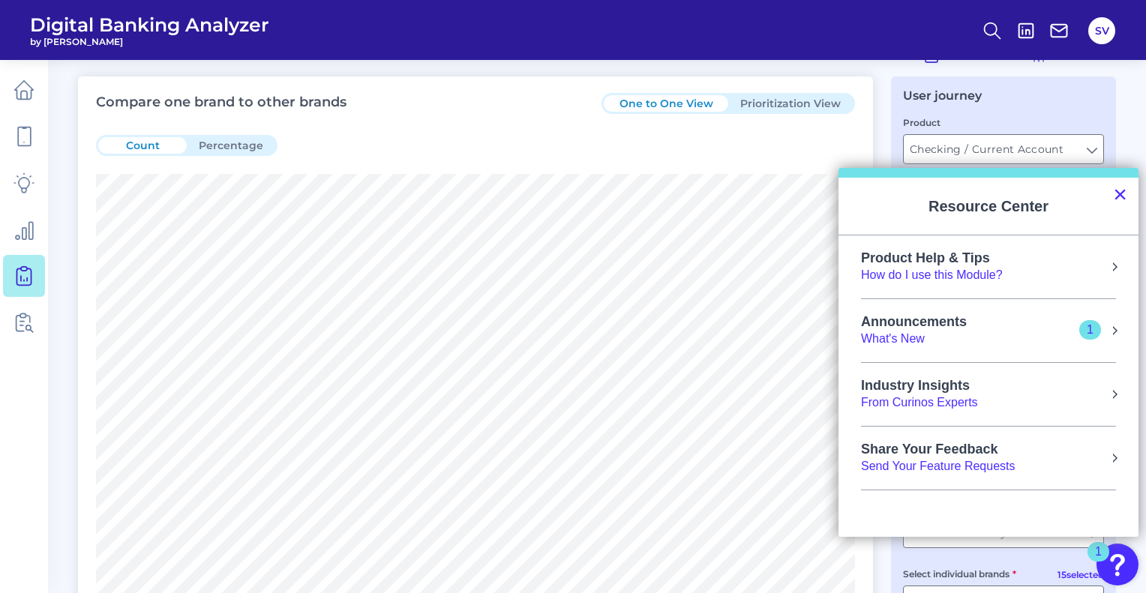
click at [1125, 199] on button "×" at bounding box center [1120, 194] width 14 height 24
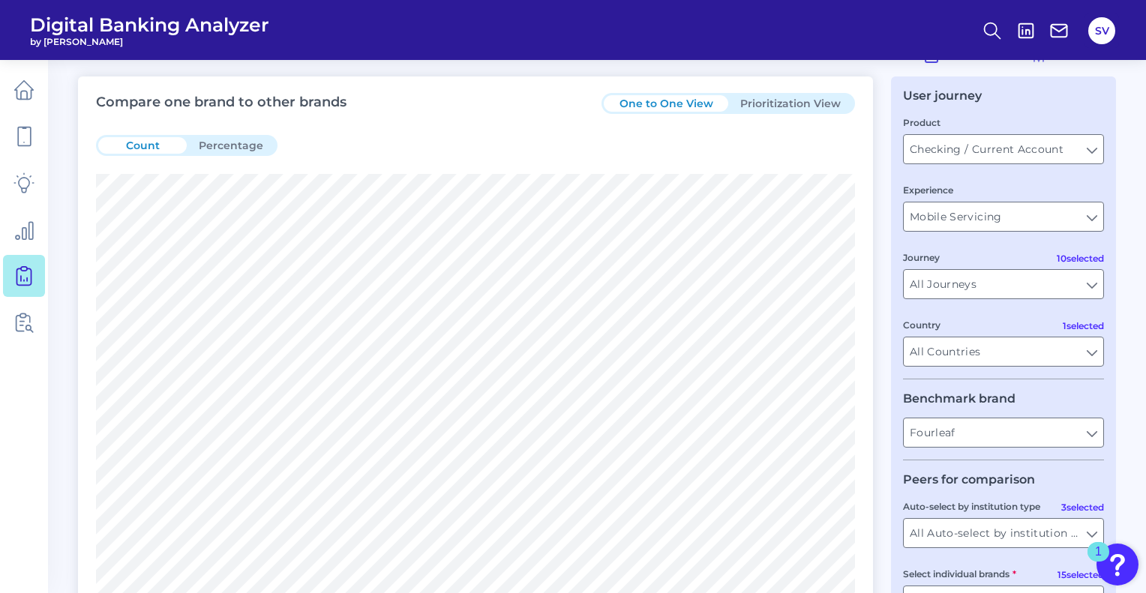
click at [787, 107] on button "Prioritization View" at bounding box center [790, 103] width 124 height 16
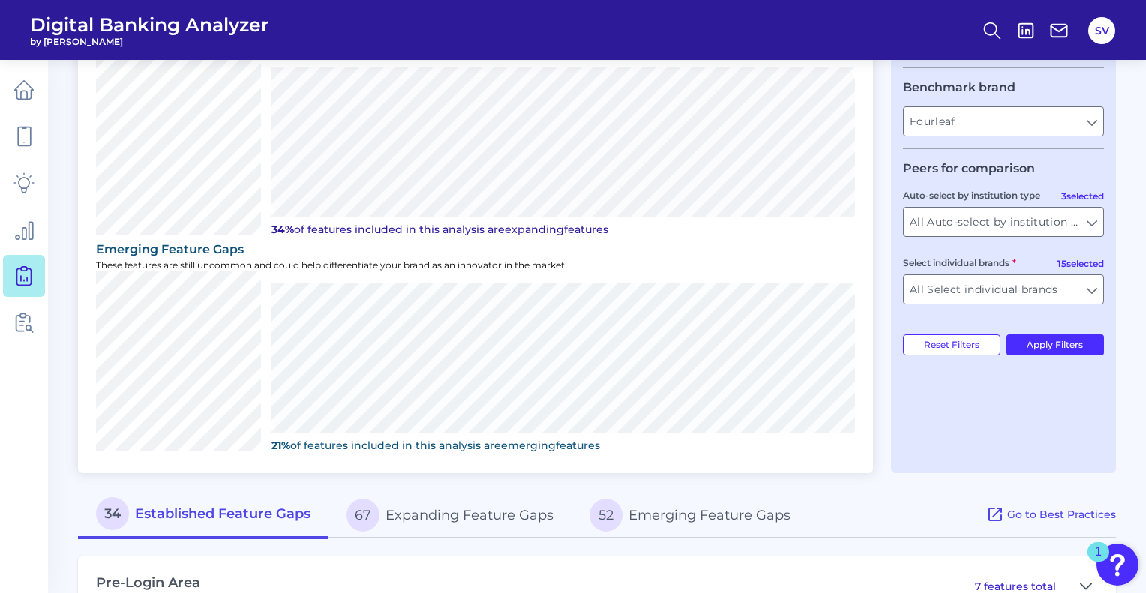
scroll to position [408, 0]
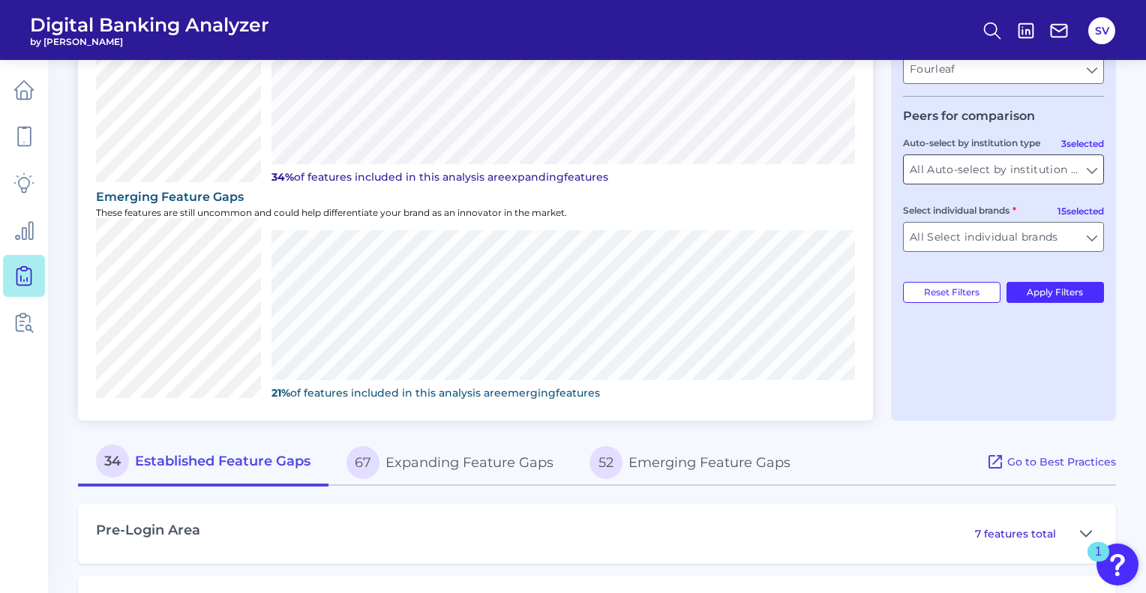
click at [1087, 173] on input "All Auto-select by institution types" at bounding box center [1003, 169] width 199 height 28
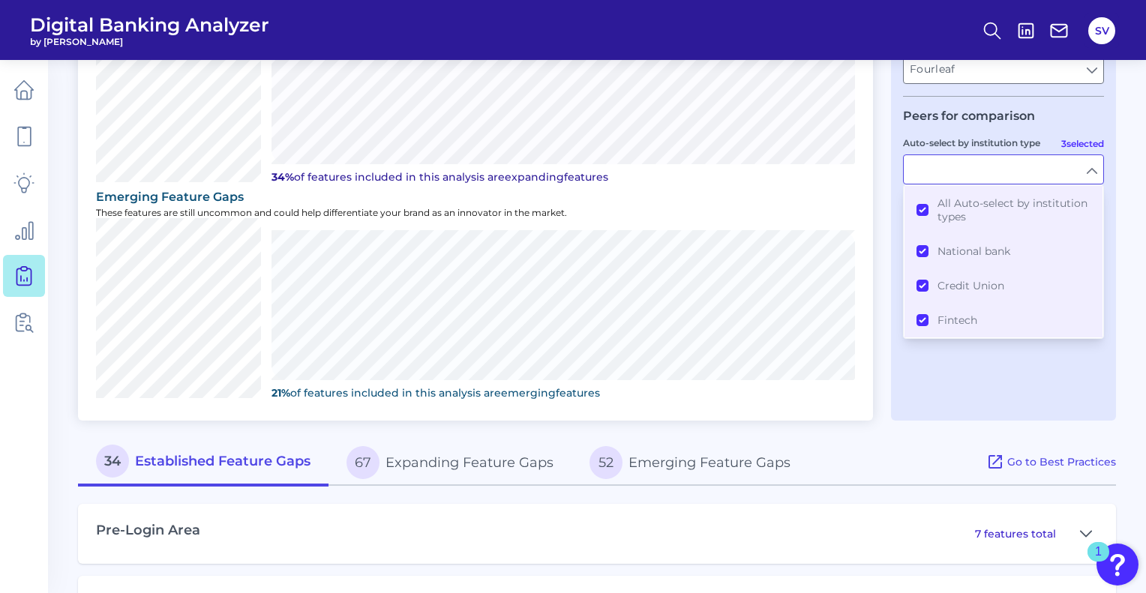
click at [994, 368] on div "User journey Product Checking / Current Account Checking / Current Account Expe…" at bounding box center [1003, 67] width 225 height 708
type input "All Auto-select by institution types"
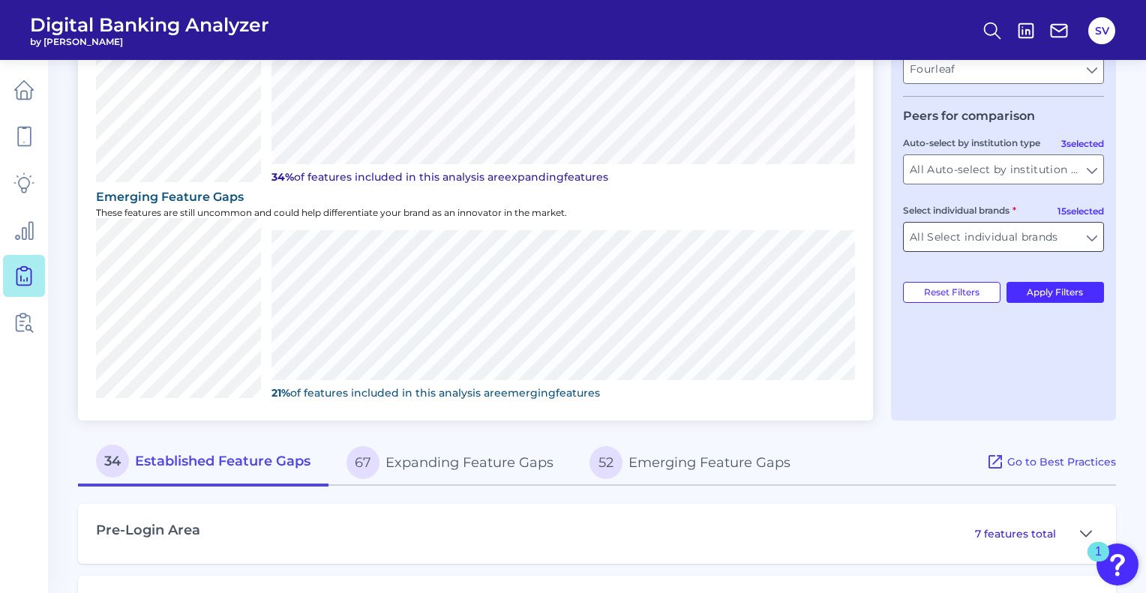
click at [989, 241] on input "All Select individual brands" at bounding box center [1003, 237] width 199 height 28
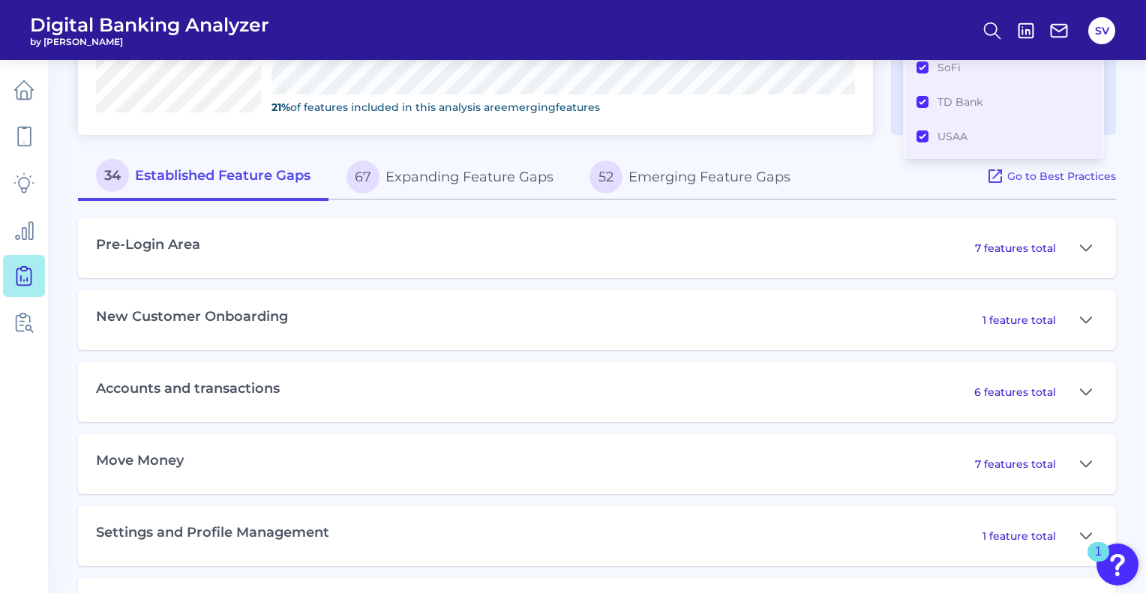
scroll to position [697, 0]
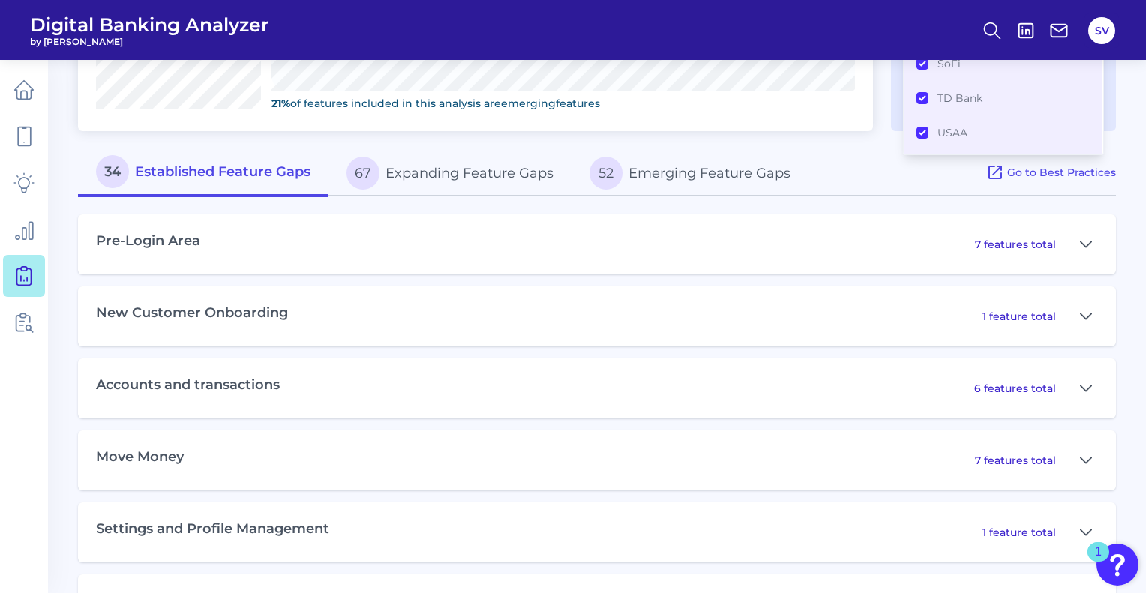
click at [283, 173] on button "34 Established Feature Gaps" at bounding box center [203, 173] width 250 height 48
type input "All Select individual brands"
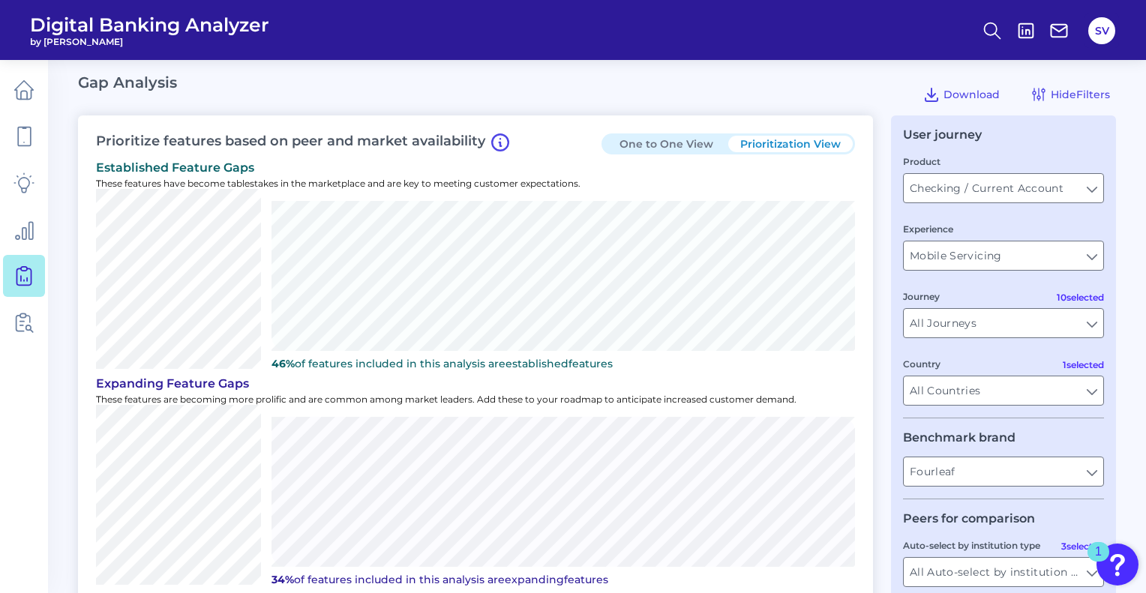
scroll to position [7, 0]
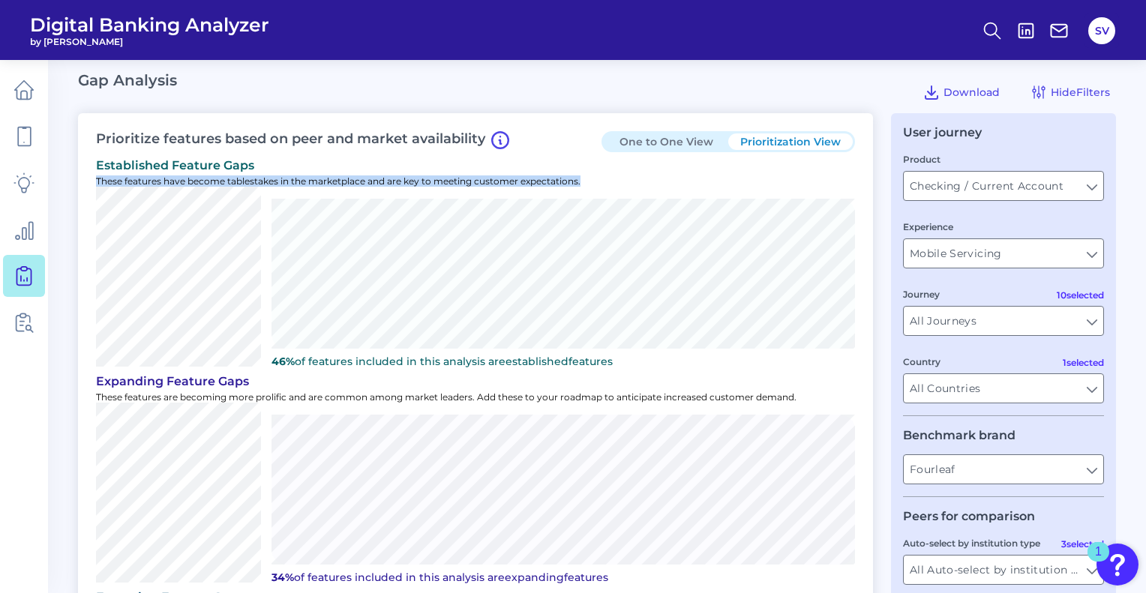
drag, startPoint x: 94, startPoint y: 178, endPoint x: 625, endPoint y: 186, distance: 530.3
click at [625, 186] on div "Prioritize features based on peer and market availability One to One View Prior…" at bounding box center [475, 467] width 795 height 708
copy p "These features have become tablestakes in the marketplace and are key to meetin…"
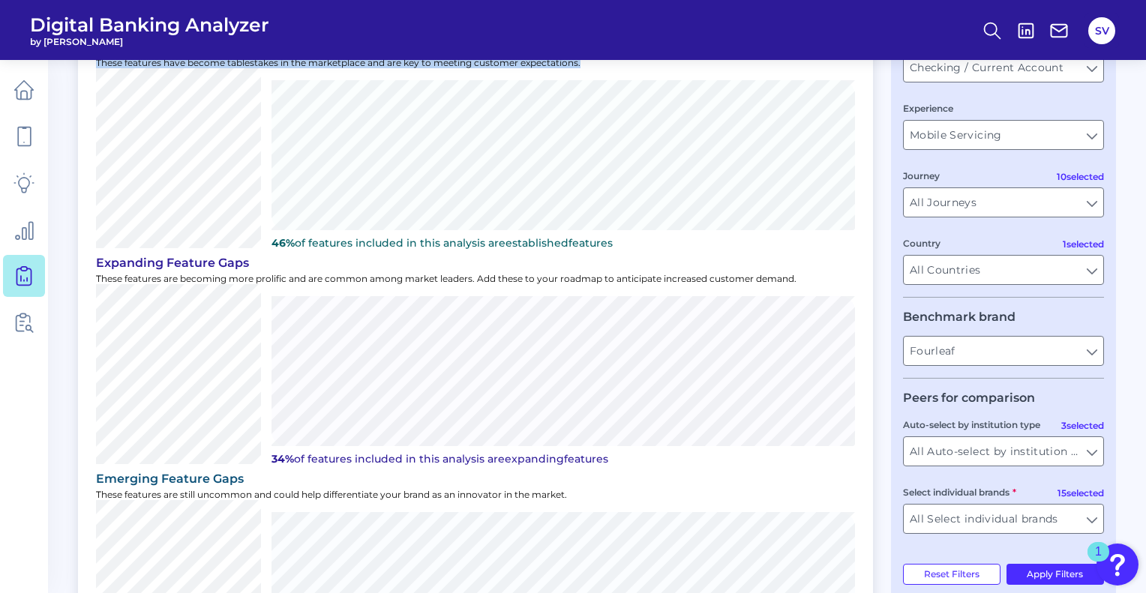
scroll to position [135, 0]
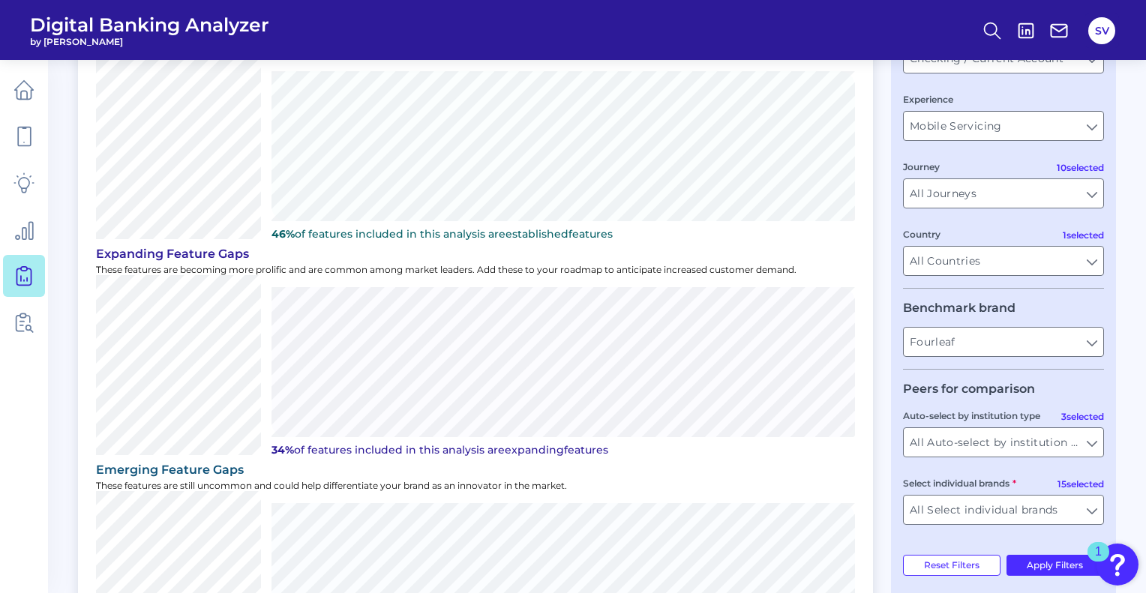
click at [93, 266] on div "Prioritize features based on peer and market availability One to One View Prior…" at bounding box center [475, 340] width 795 height 708
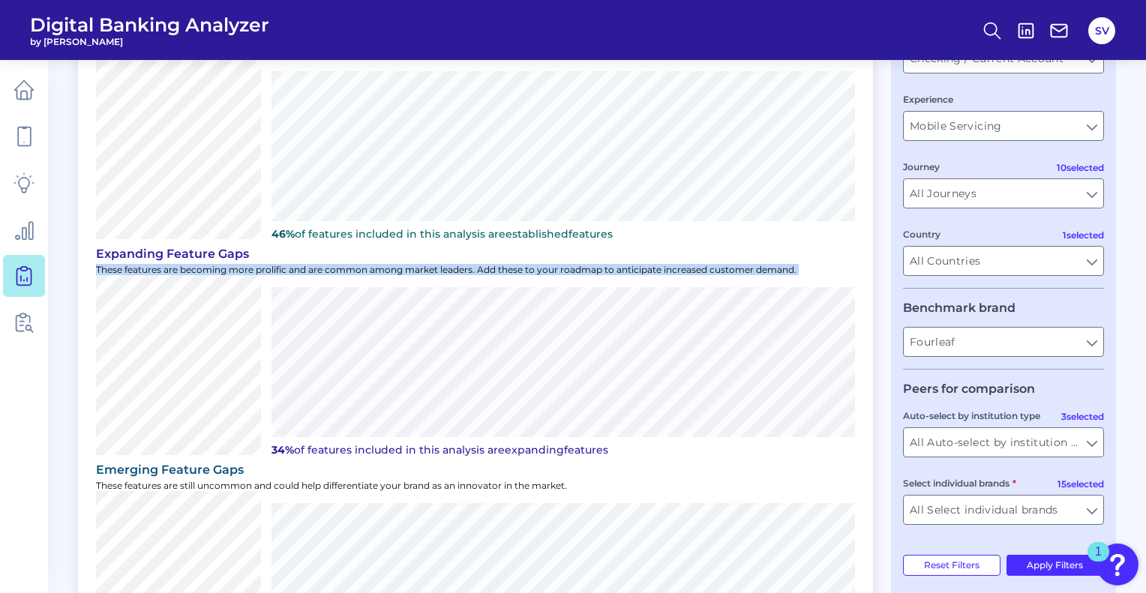
drag, startPoint x: 96, startPoint y: 273, endPoint x: 825, endPoint y: 275, distance: 729.0
click at [825, 275] on div "expanding Feature Gaps These features are becoming more prolific and are common…" at bounding box center [475, 352] width 759 height 216
copy div "These features are becoming more prolific and are common among market leaders. …"
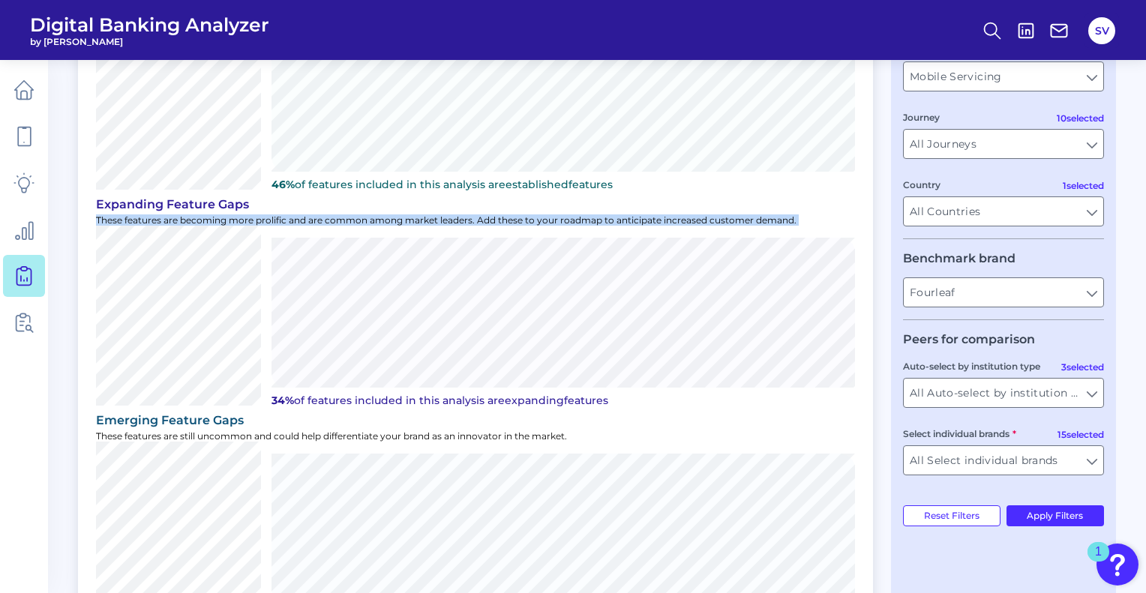
scroll to position [228, 0]
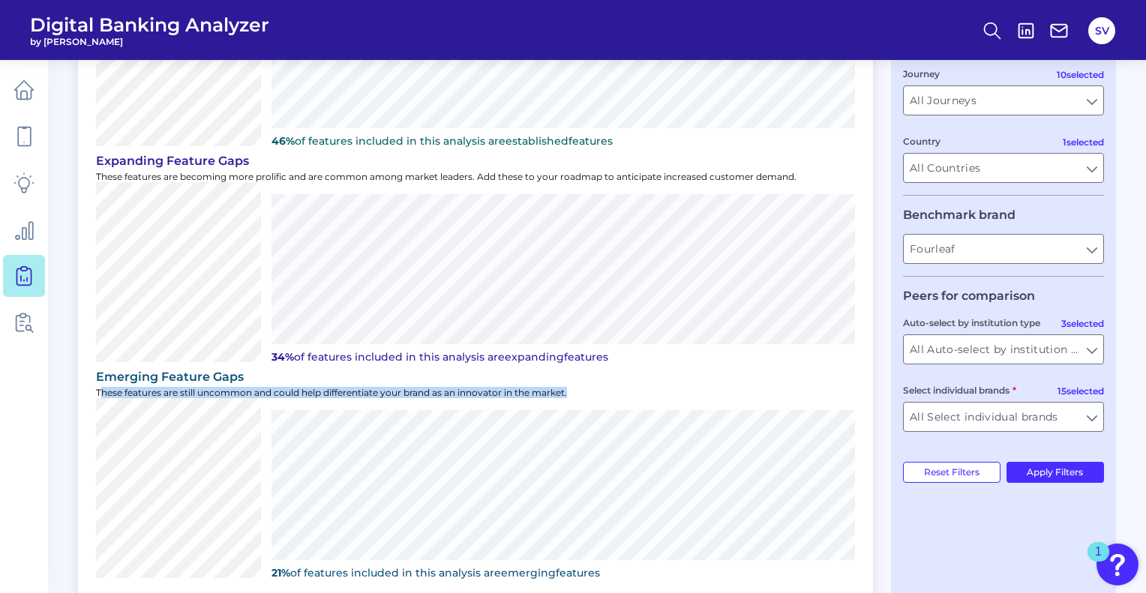
drag, startPoint x: 585, startPoint y: 389, endPoint x: 99, endPoint y: 392, distance: 486.0
click at [99, 392] on p "These features are still uncommon and could help differentiate your brand as an…" at bounding box center [475, 392] width 759 height 11
copy p "hese features are still uncommon and could help differentiate your brand as an …"
